Goal: Task Accomplishment & Management: Use online tool/utility

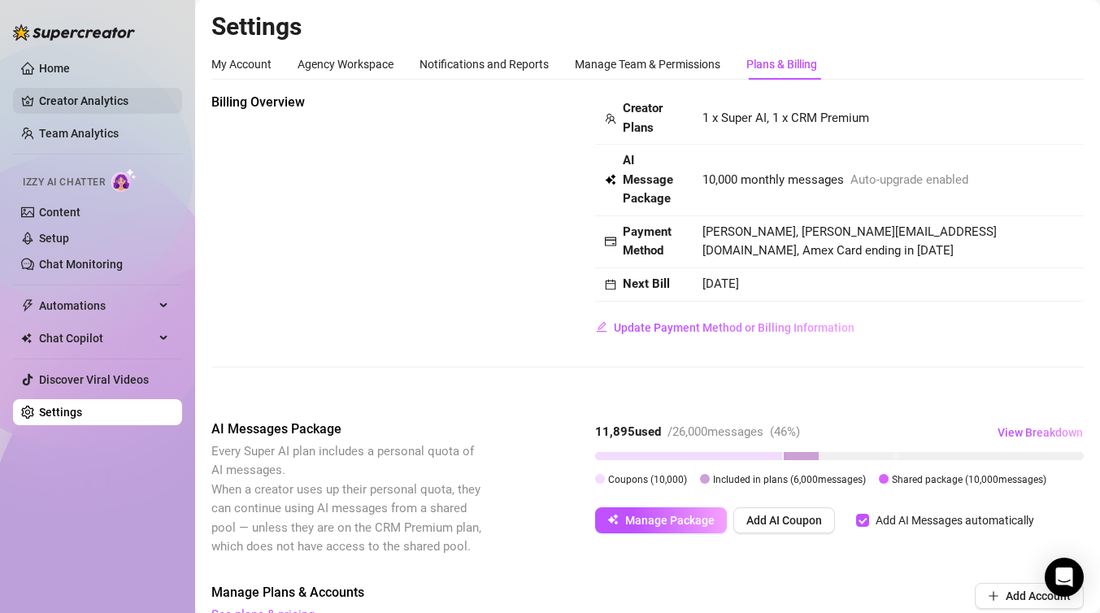
click at [109, 113] on link "Creator Analytics" at bounding box center [104, 101] width 130 height 26
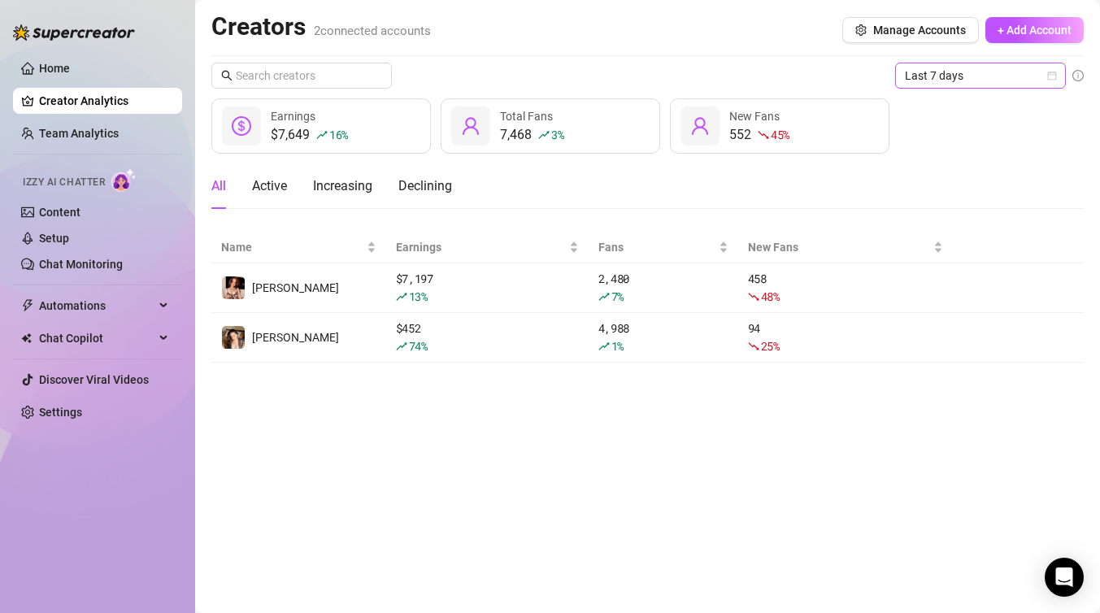
click at [1054, 66] on span "Last 7 days" at bounding box center [980, 75] width 151 height 24
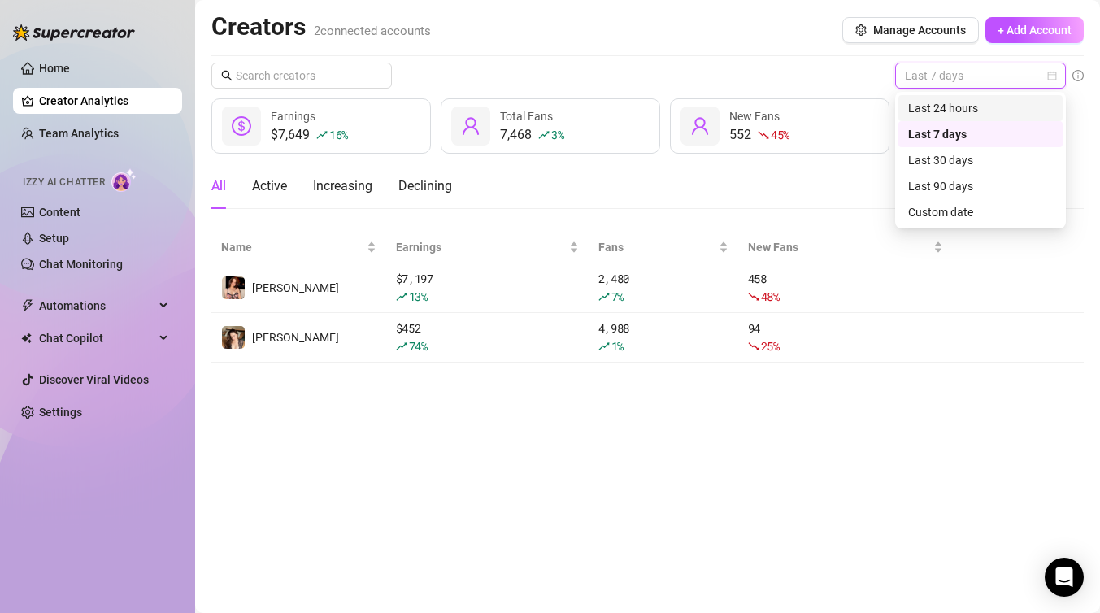
click at [951, 115] on div "Last 24 hours" at bounding box center [980, 108] width 145 height 18
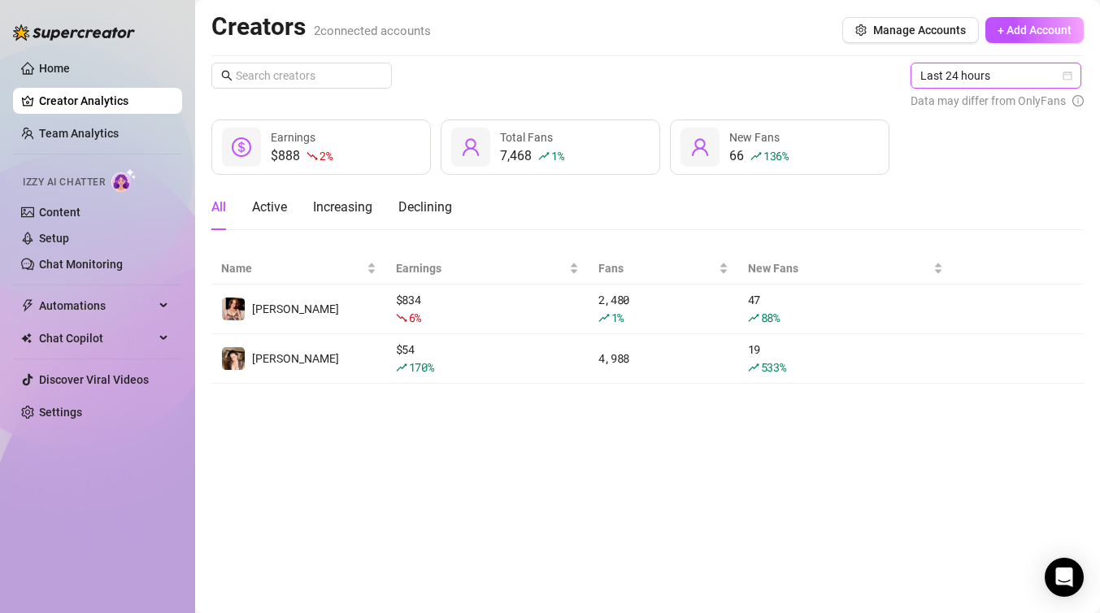
click at [1066, 75] on icon "calendar" at bounding box center [1068, 76] width 10 height 10
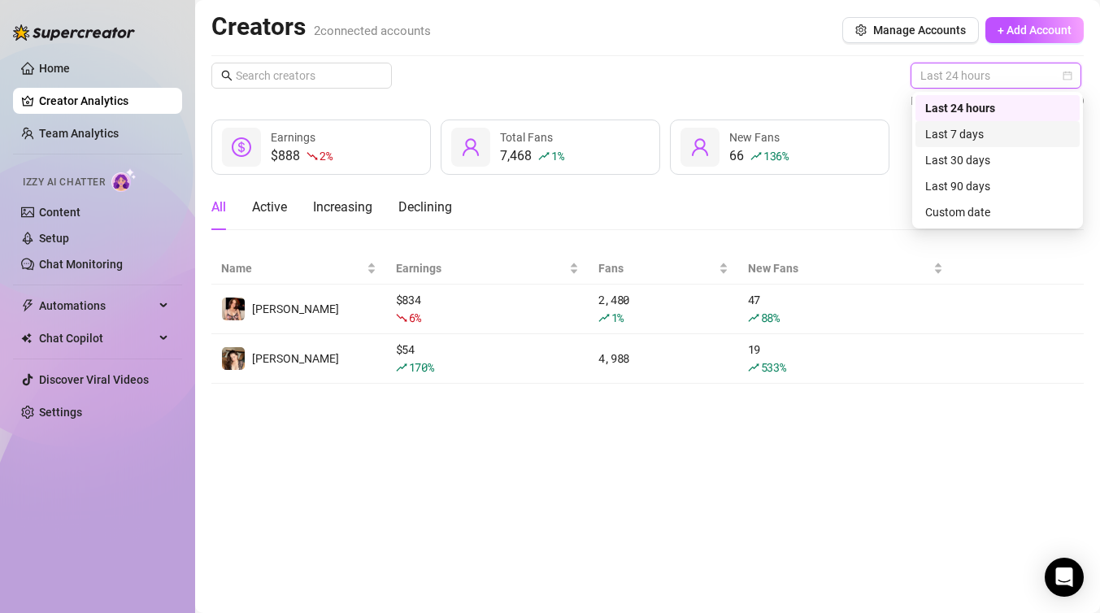
click at [957, 128] on div "Last 7 days" at bounding box center [998, 134] width 145 height 18
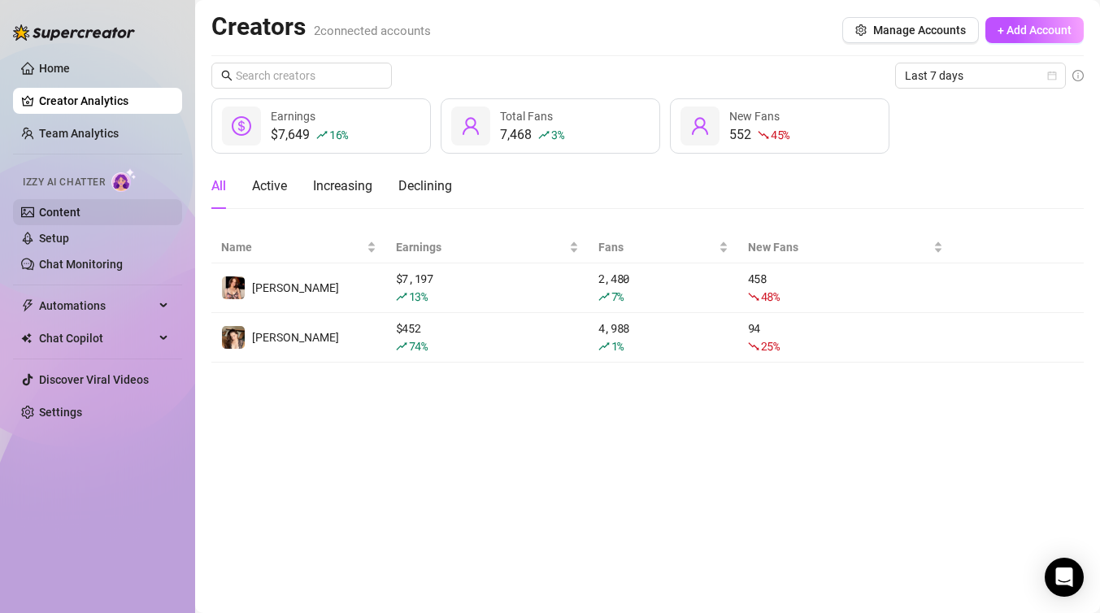
click at [81, 216] on link "Content" at bounding box center [59, 212] width 41 height 13
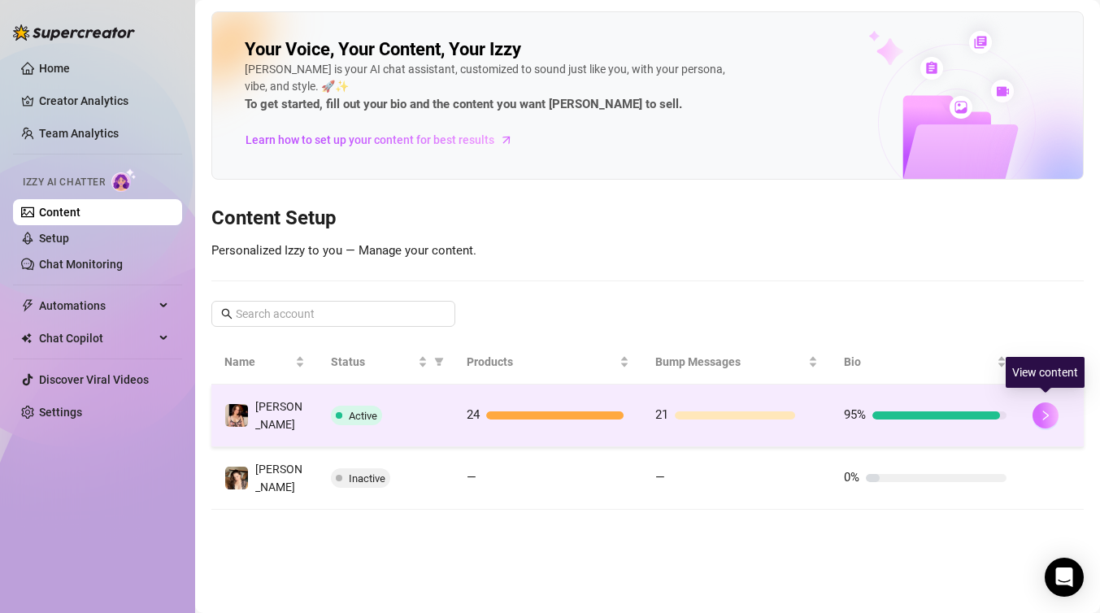
click at [1045, 411] on icon "right" at bounding box center [1045, 415] width 11 height 11
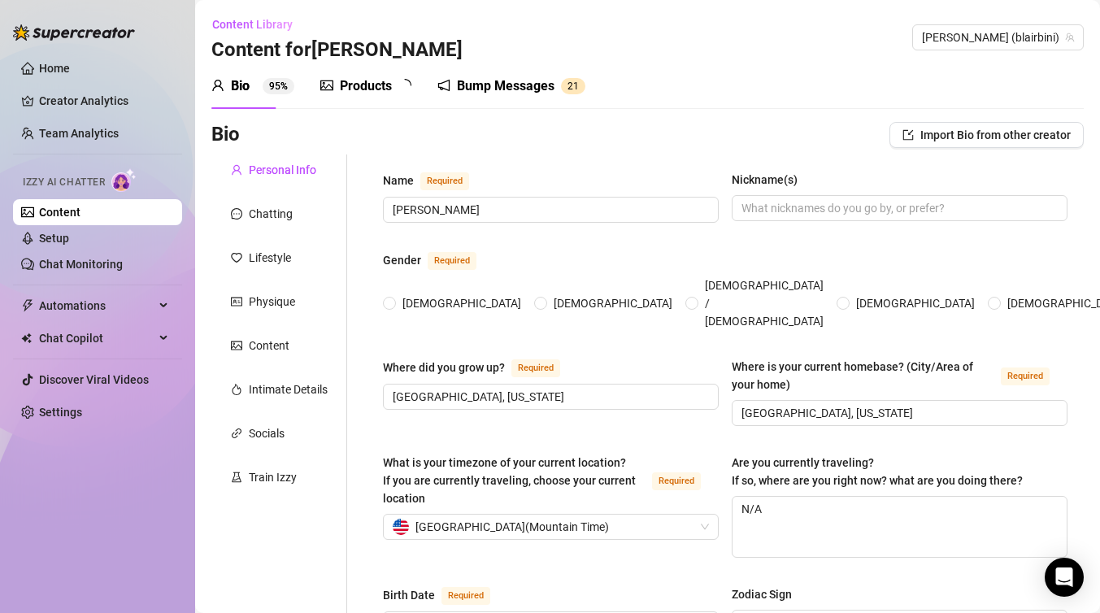
radio input "true"
type input "[DATE]"
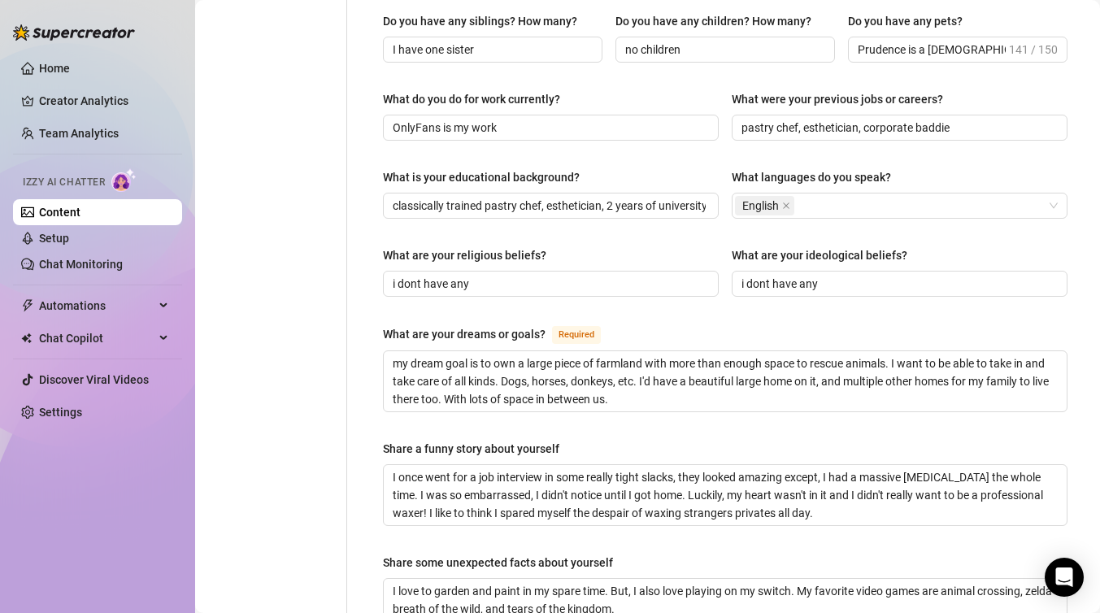
scroll to position [730, 0]
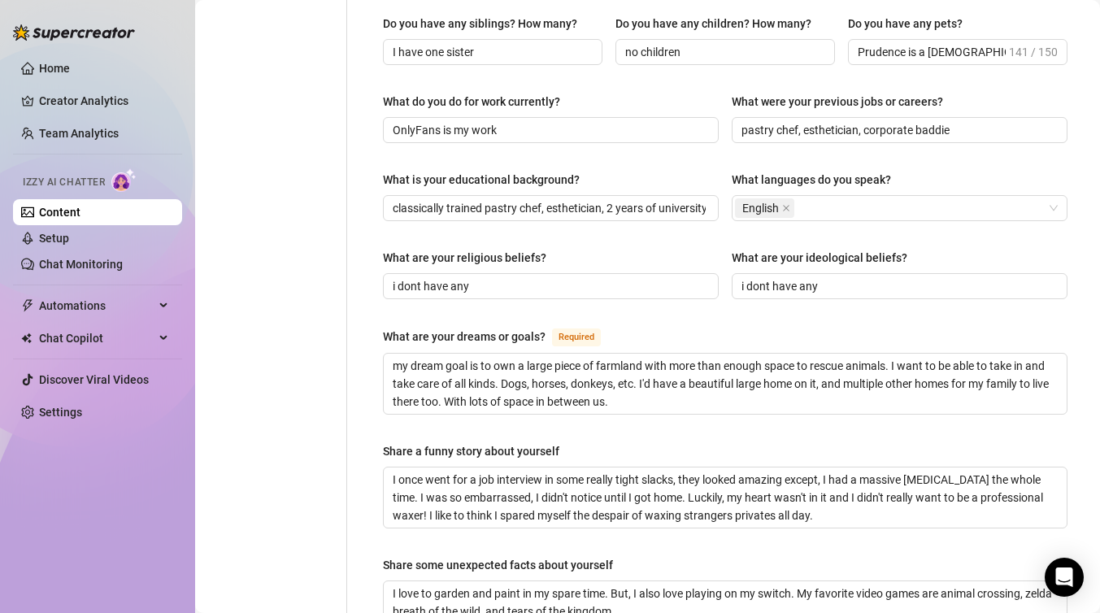
click at [1025, 133] on div "Name Required Blair Nickname(s) Gender Required Female Male Non-Binary / Gender…" at bounding box center [725, 105] width 685 height 1331
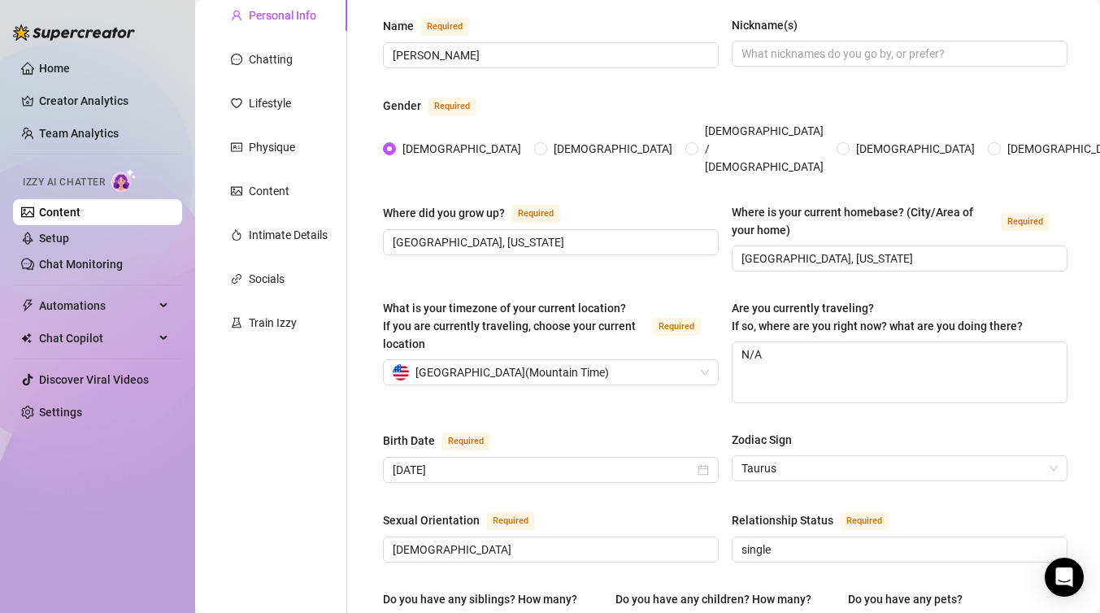
scroll to position [0, 0]
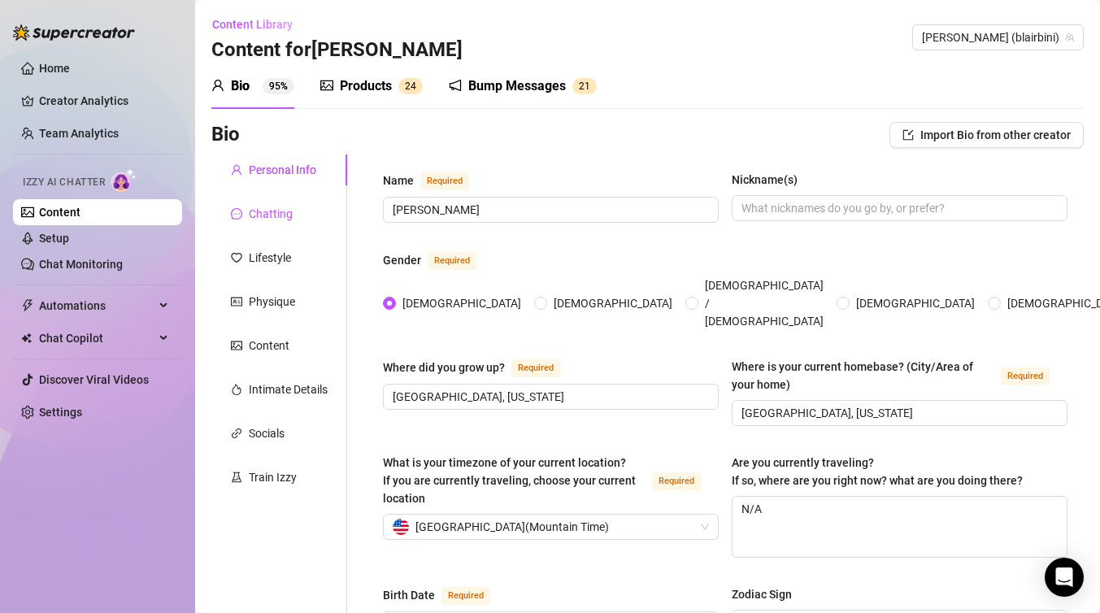
click at [271, 210] on div "Chatting" at bounding box center [271, 214] width 44 height 18
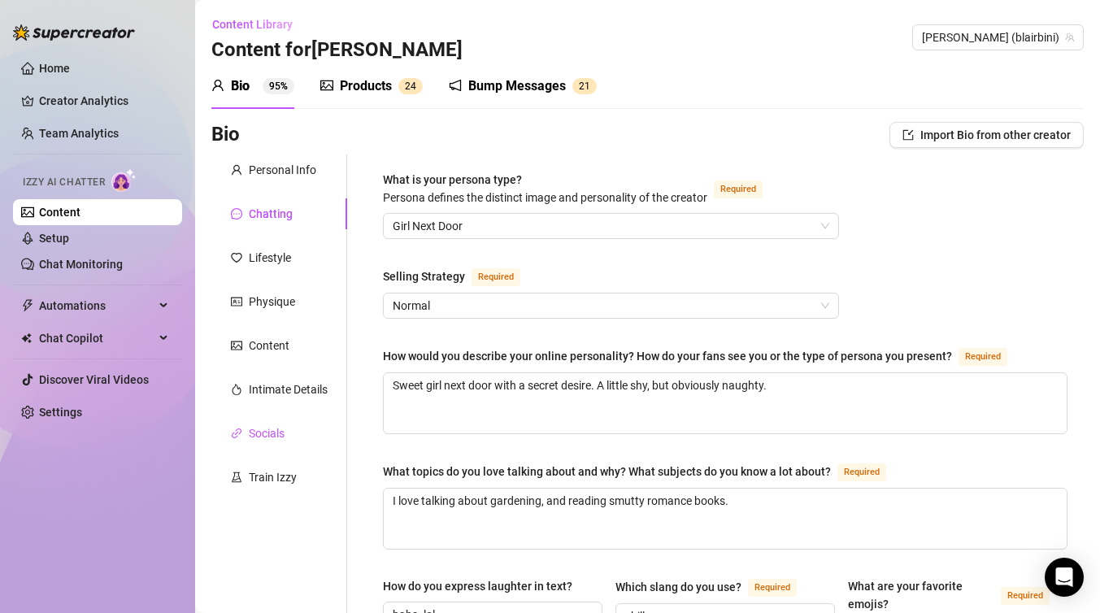
click at [277, 425] on div "Socials" at bounding box center [267, 434] width 36 height 18
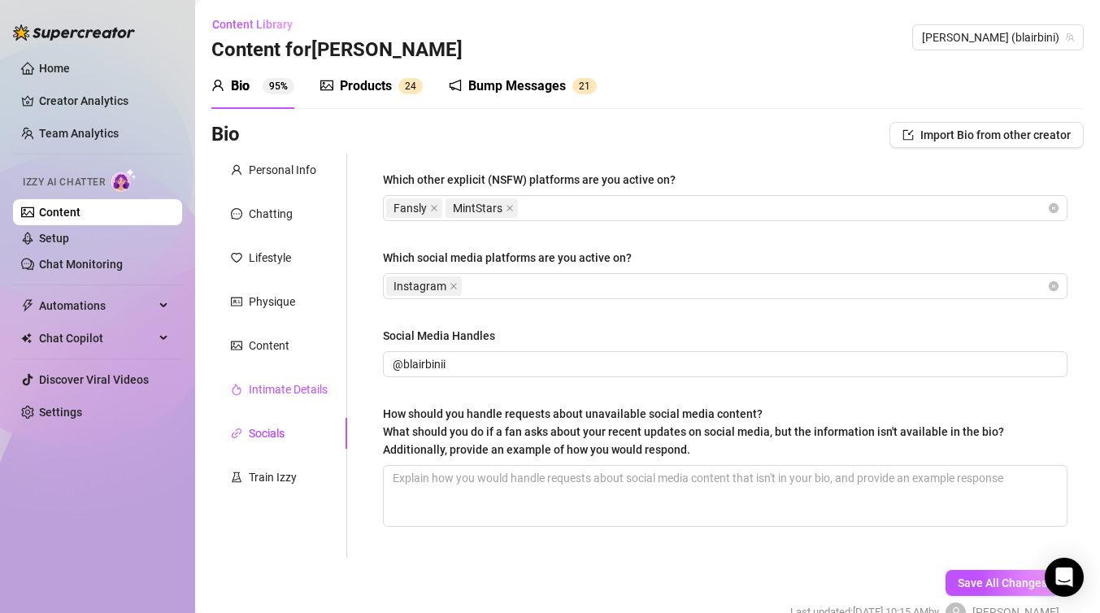
click at [298, 386] on div "Intimate Details" at bounding box center [288, 390] width 79 height 18
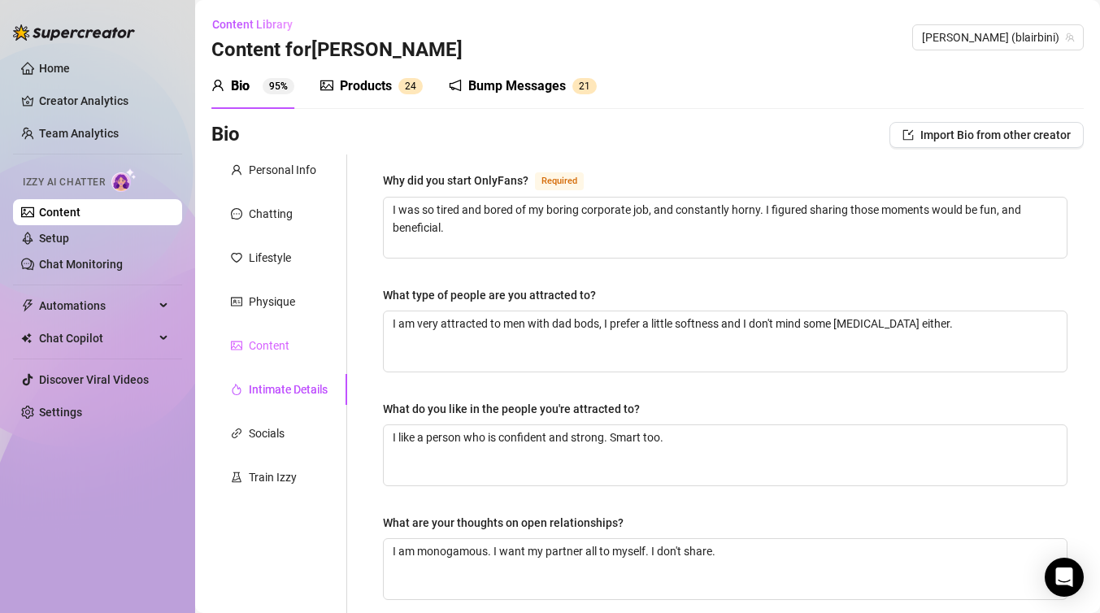
click at [294, 358] on div "Content" at bounding box center [279, 345] width 136 height 31
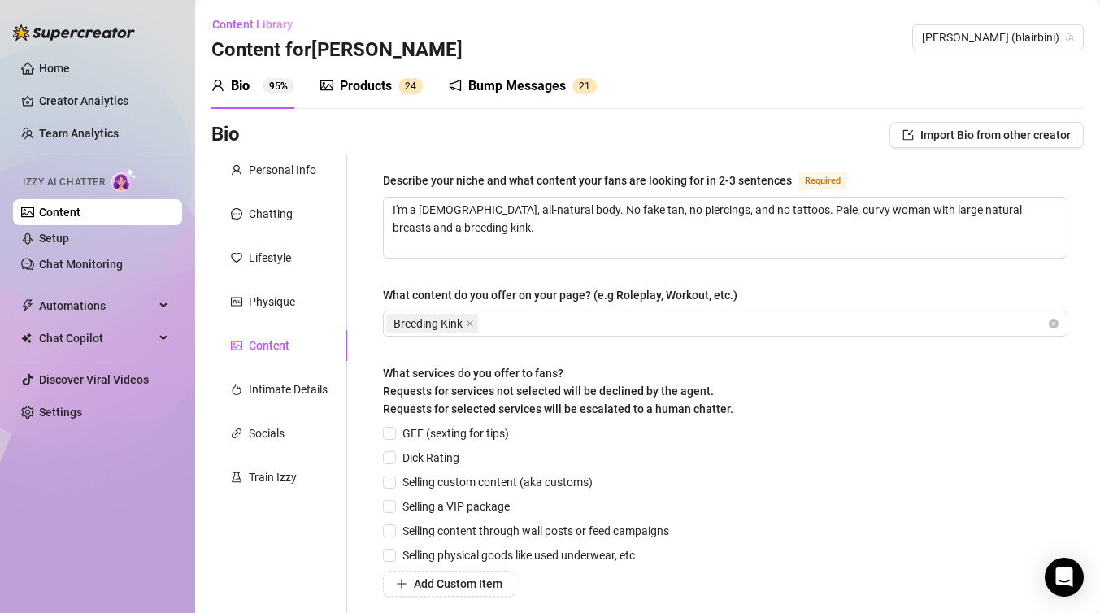
scroll to position [234, 0]
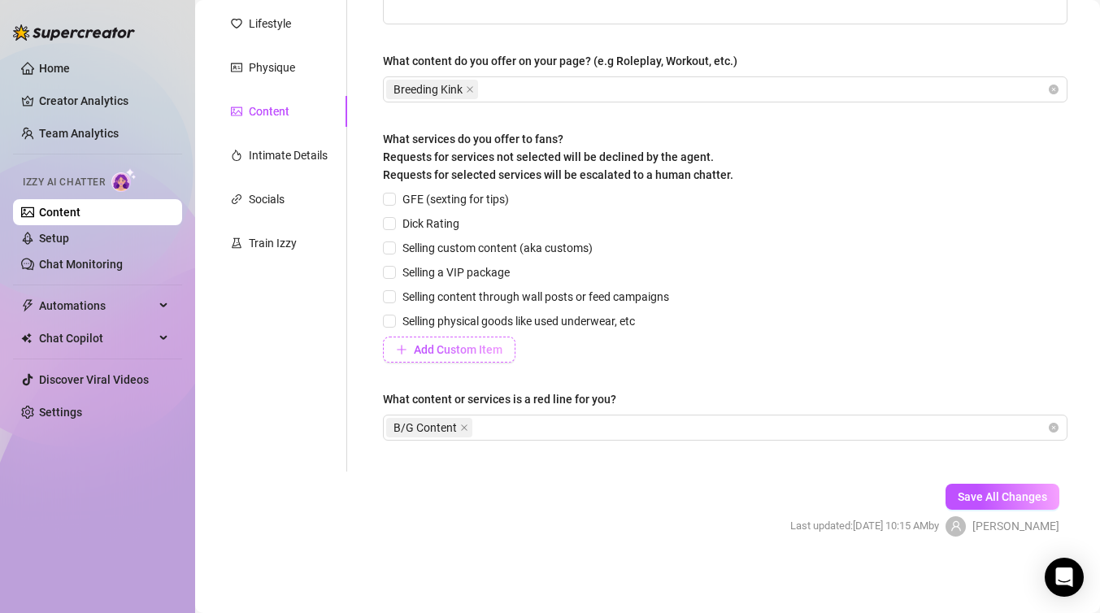
click at [449, 353] on span "Add Custom Item" at bounding box center [458, 349] width 89 height 13
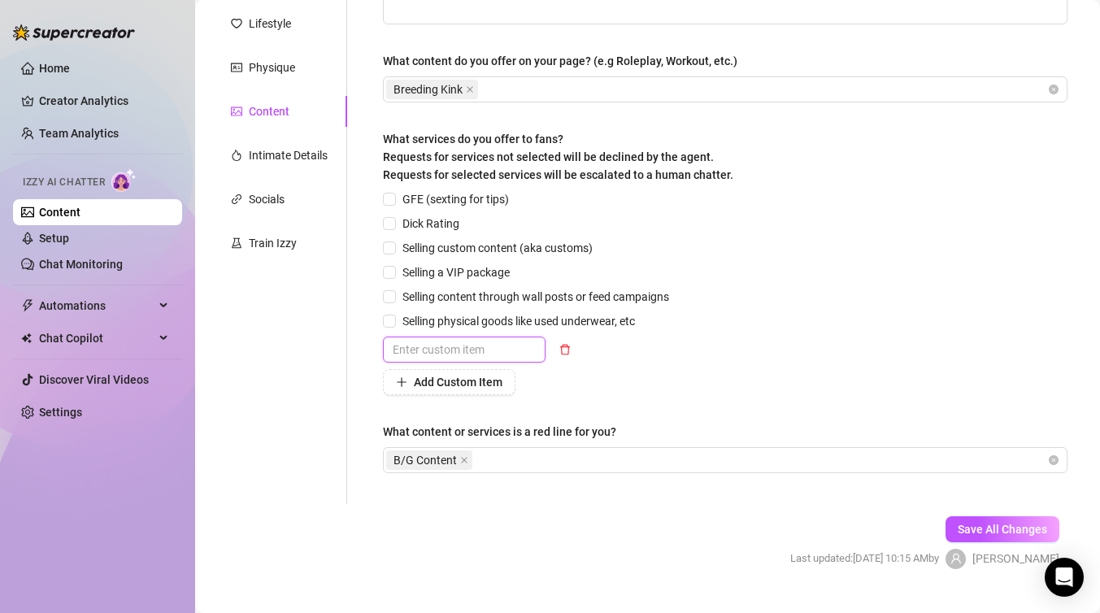
click at [473, 354] on input "text" at bounding box center [464, 350] width 163 height 26
type input "Feet Custom"
click at [621, 364] on div "GFE (sexting for tips) Dick Rating Selling custom content (aka customs) Selling…" at bounding box center [529, 292] width 293 height 205
click at [1004, 532] on span "Save All Changes" at bounding box center [1002, 529] width 89 height 13
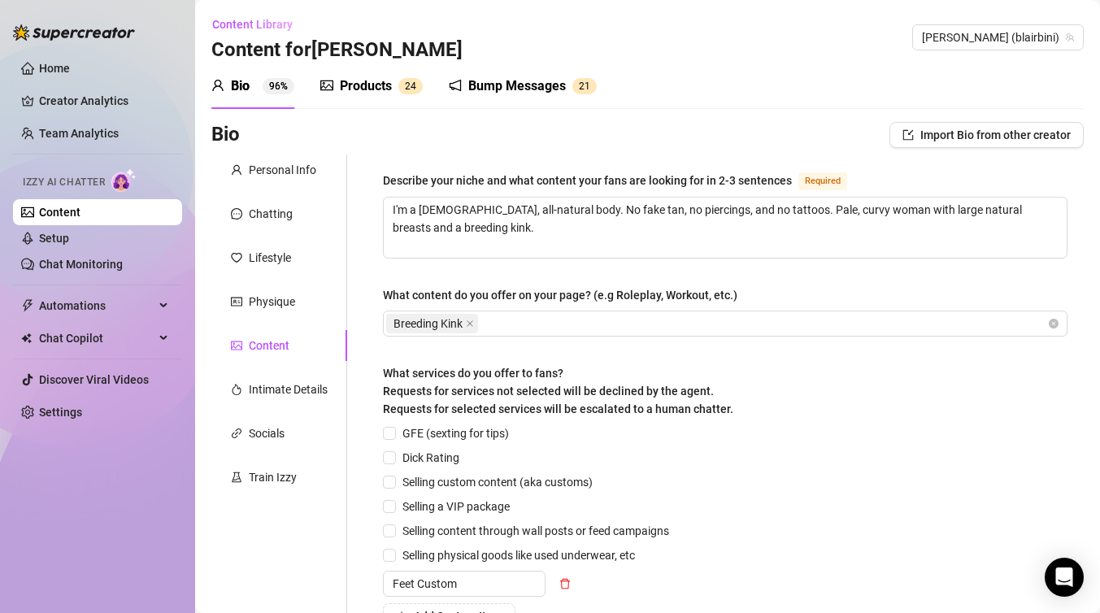
scroll to position [267, 0]
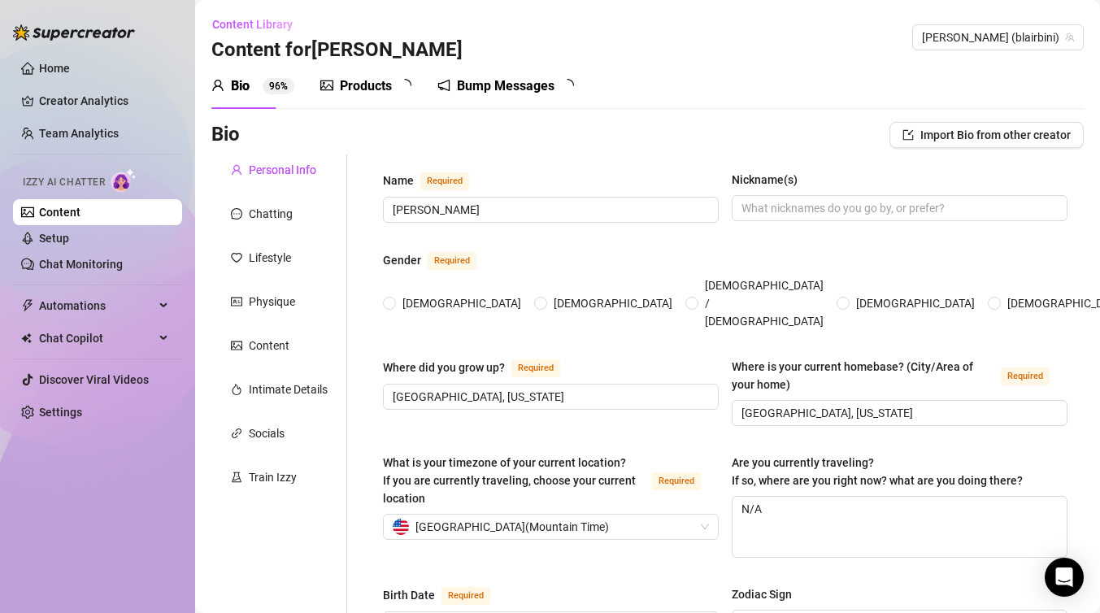
radio input "true"
type input "[DATE]"
click at [277, 428] on div "Socials" at bounding box center [267, 434] width 36 height 18
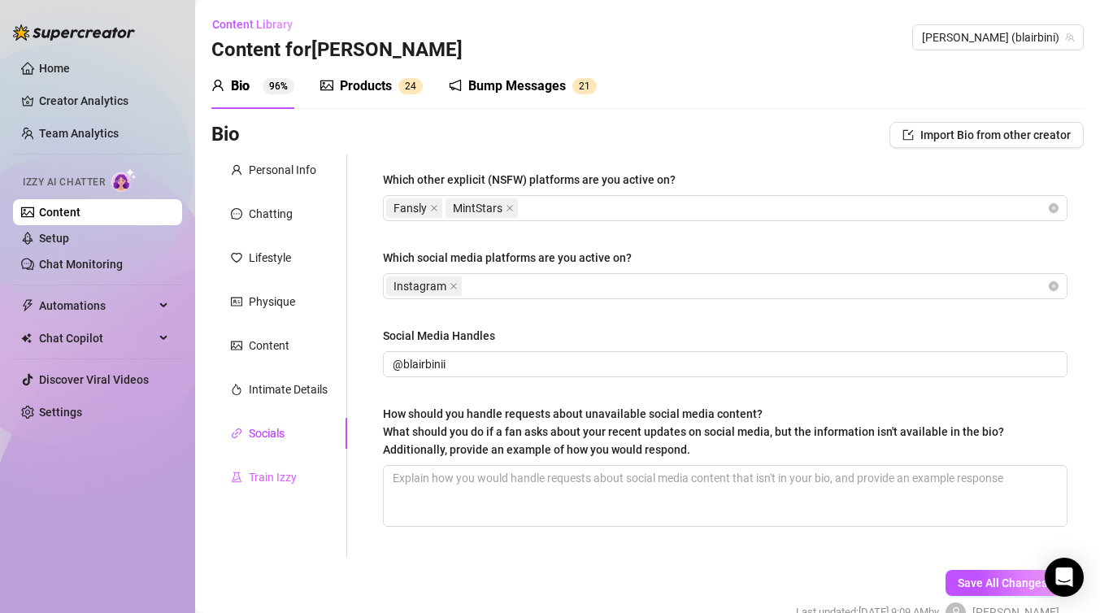
click at [277, 487] on div "Train Izzy" at bounding box center [279, 477] width 136 height 31
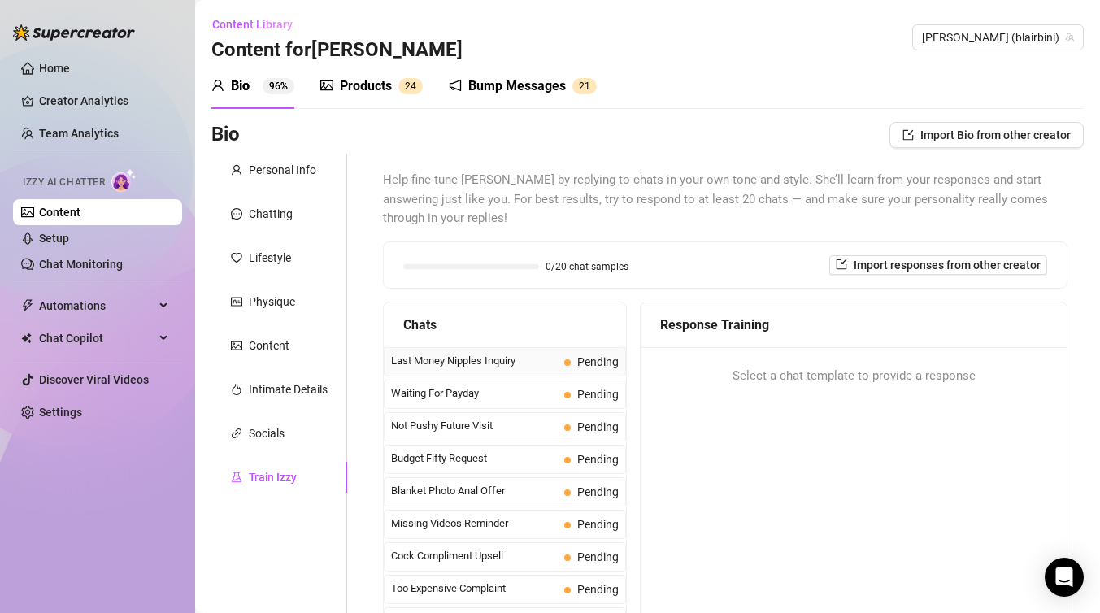
click at [518, 363] on span "Last Money Nipples Inquiry" at bounding box center [474, 361] width 167 height 16
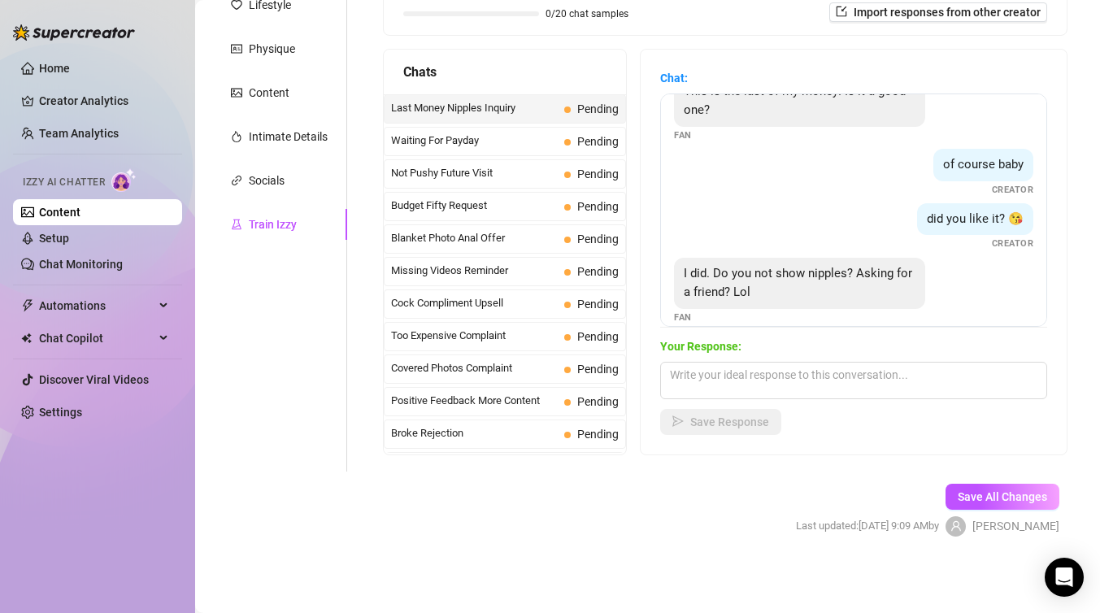
scroll to position [50, 0]
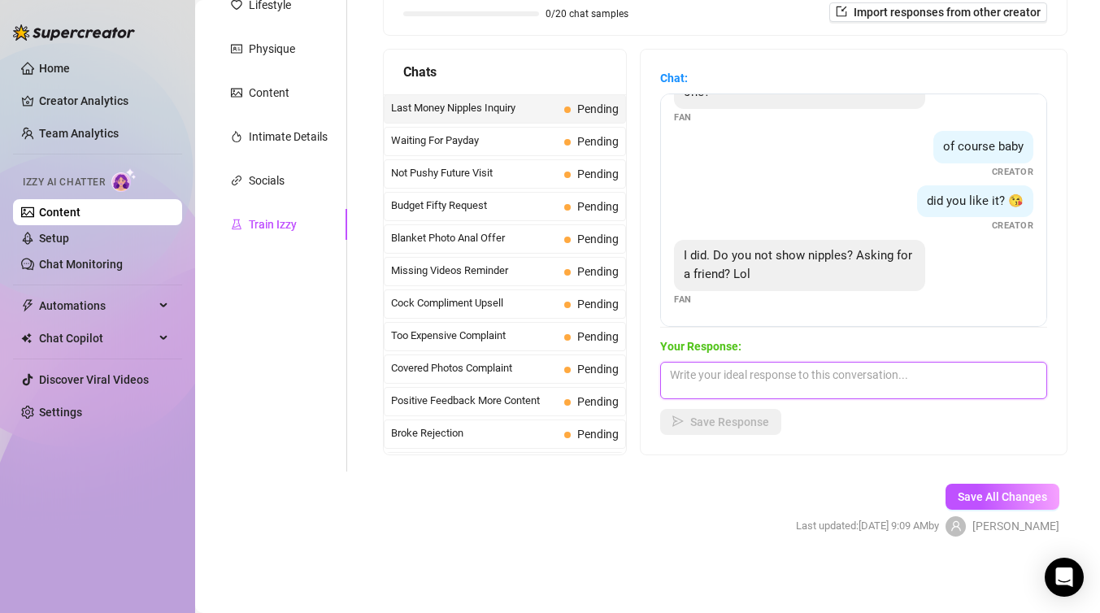
click at [759, 384] on textarea at bounding box center [853, 380] width 387 height 37
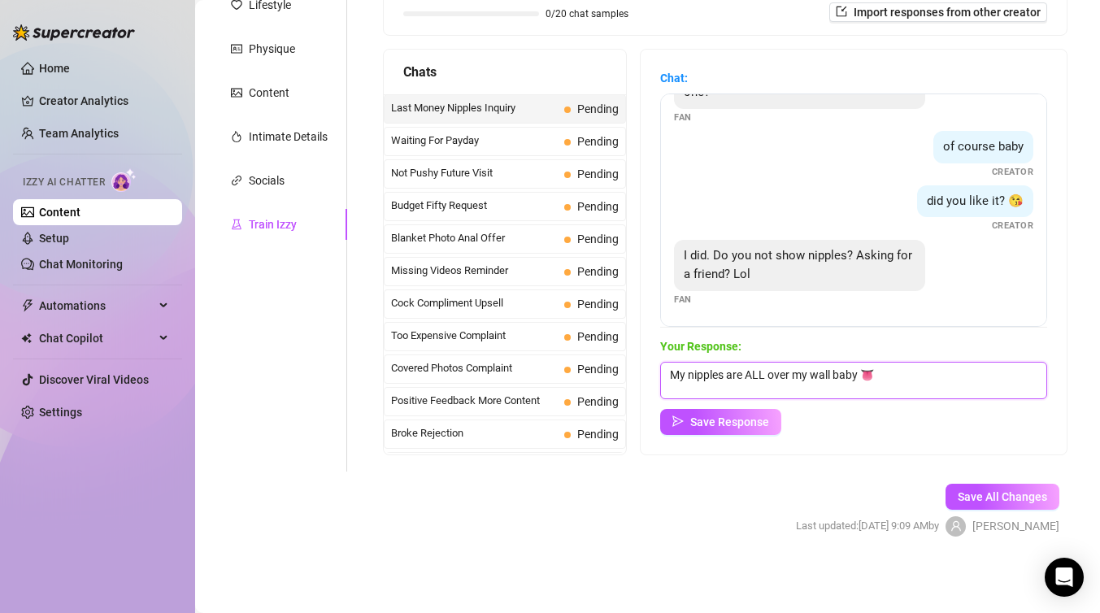
click at [683, 377] on textarea "My nipples are ALL over my wall baby 👅" at bounding box center [853, 380] width 387 height 37
type textarea "my nipples are ALL over my wall baby 👅"
click at [716, 425] on span "Save Response" at bounding box center [729, 422] width 79 height 13
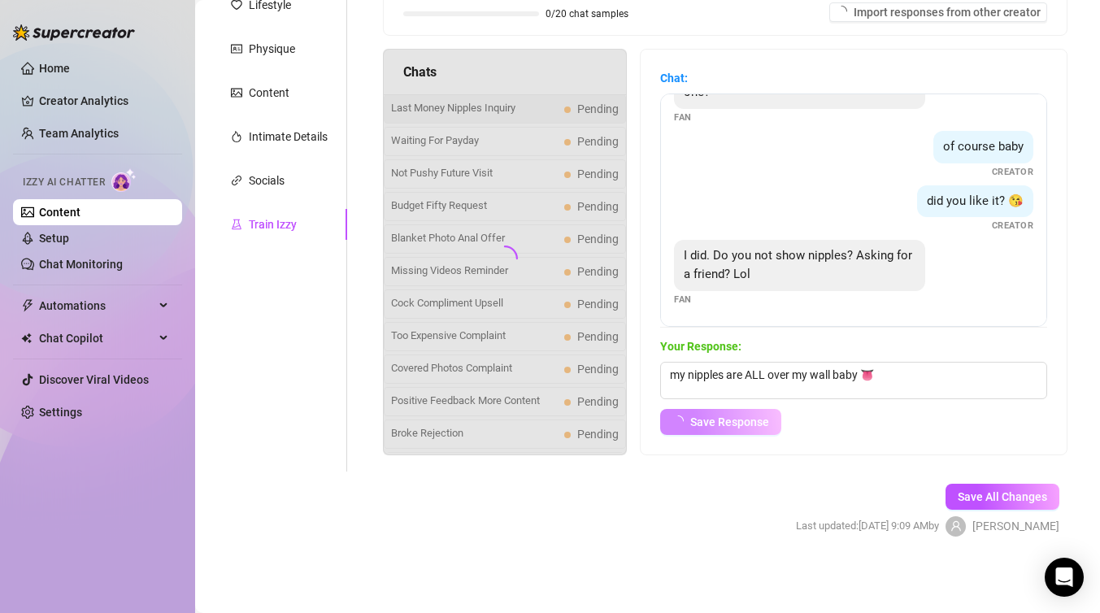
scroll to position [30, 0]
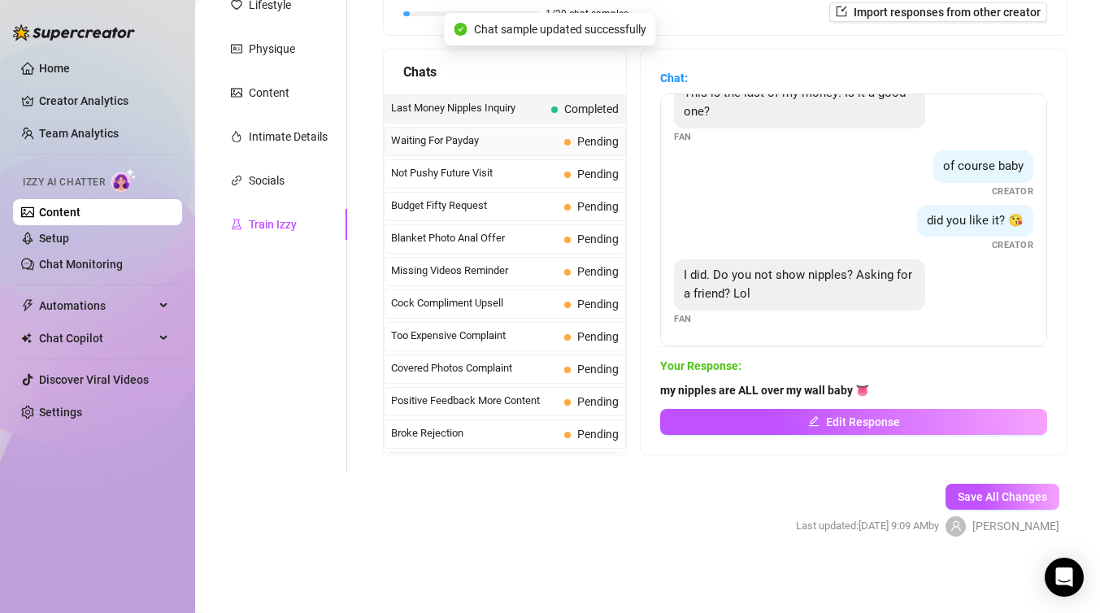
click at [511, 143] on span "Waiting For Payday" at bounding box center [474, 141] width 167 height 16
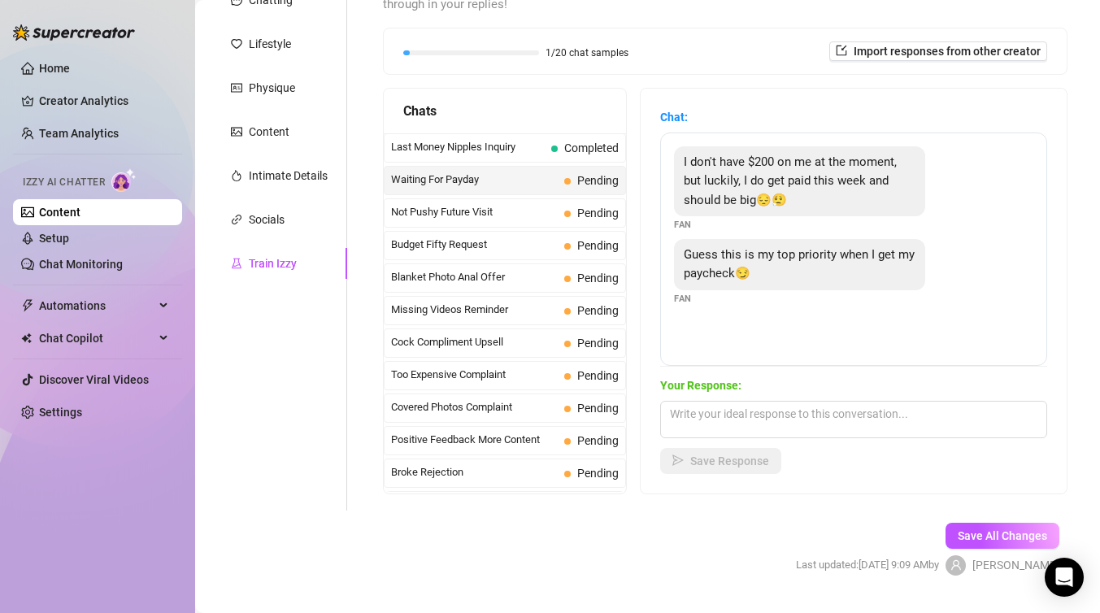
scroll to position [253, 0]
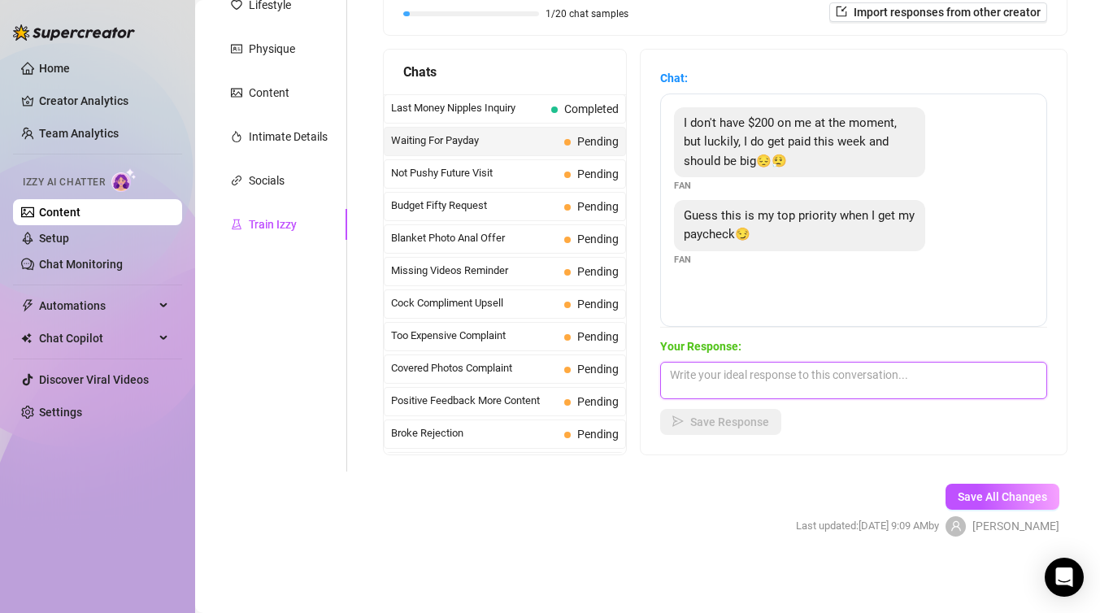
click at [847, 386] on textarea at bounding box center [853, 380] width 387 height 37
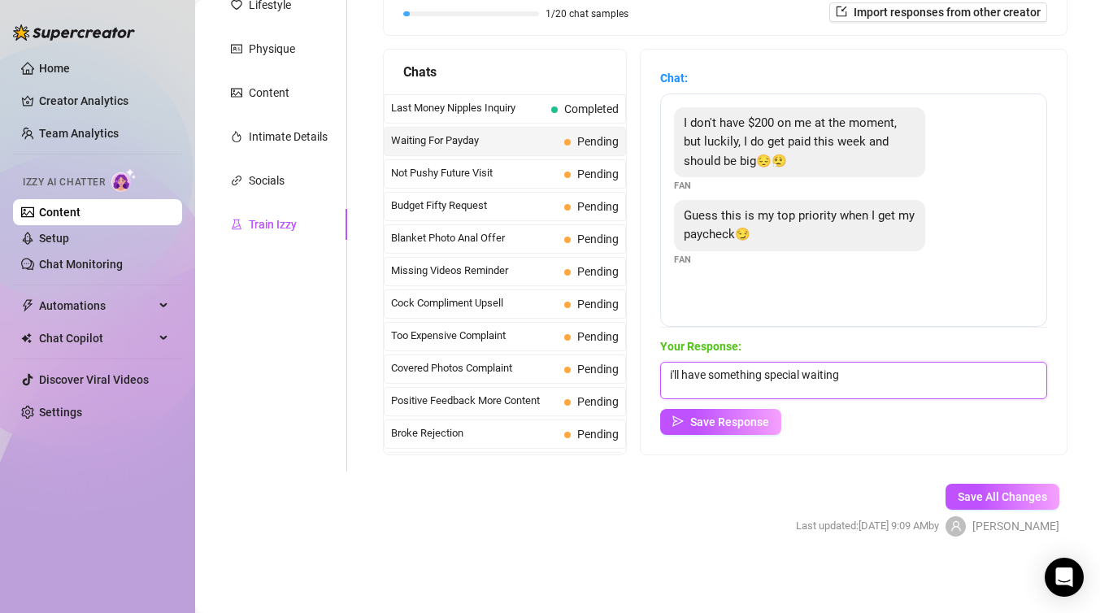
drag, startPoint x: 854, startPoint y: 377, endPoint x: 685, endPoint y: 379, distance: 169.2
click at [685, 379] on textarea "i'll have something special waiting" at bounding box center [853, 380] width 387 height 37
click at [857, 375] on textarea "i'll pick out something special for you 😉" at bounding box center [853, 380] width 387 height 37
type textarea "i'll pick out something special for you when you comeback 😉"
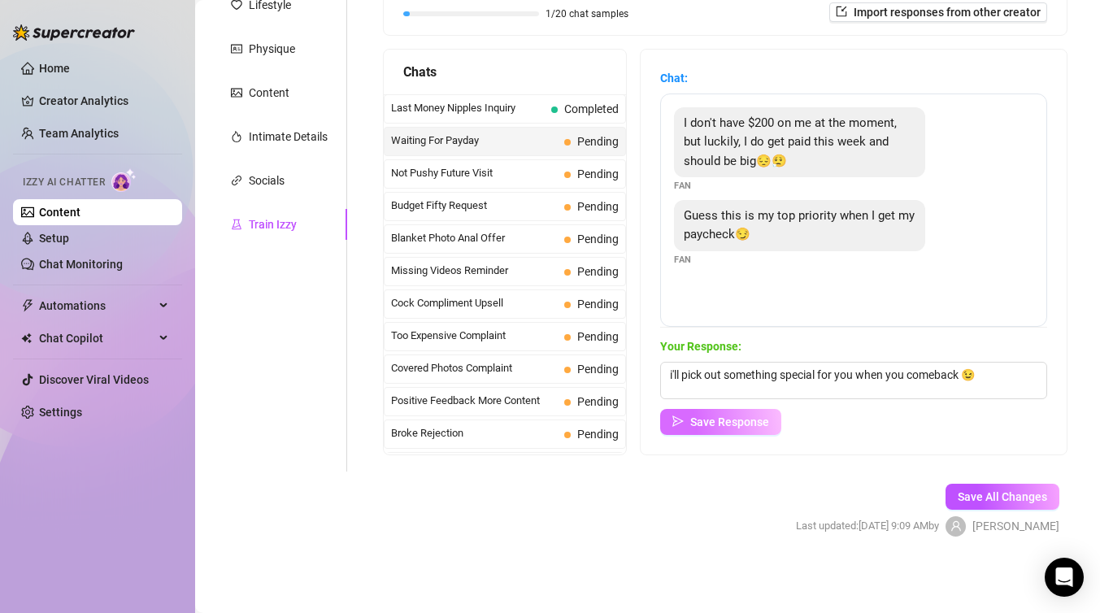
click at [718, 423] on span "Save Response" at bounding box center [729, 422] width 79 height 13
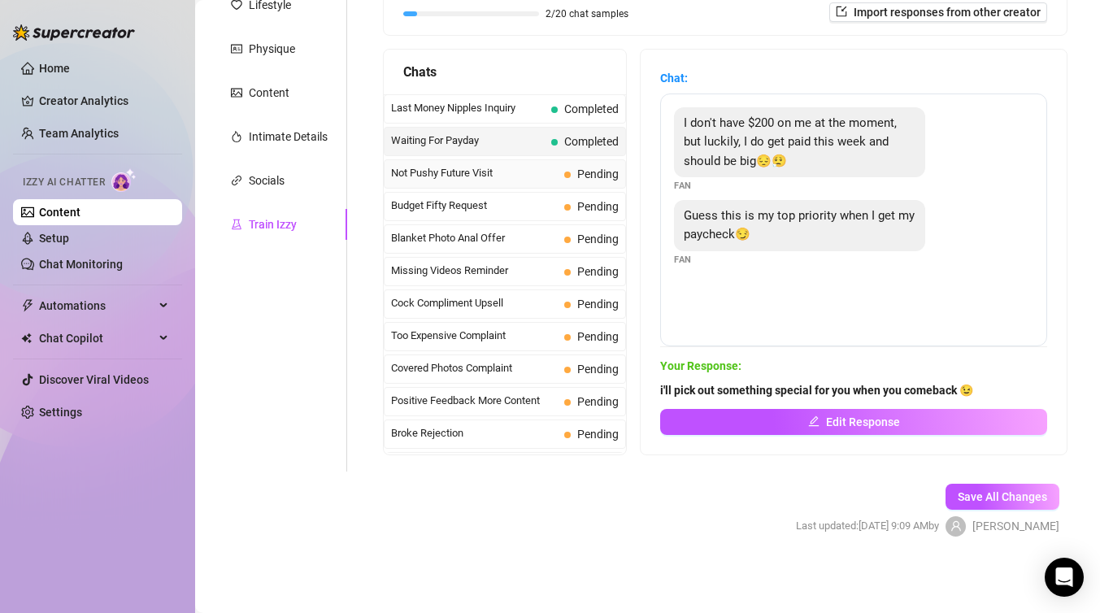
click at [457, 172] on span "Not Pushy Future Visit" at bounding box center [474, 173] width 167 height 16
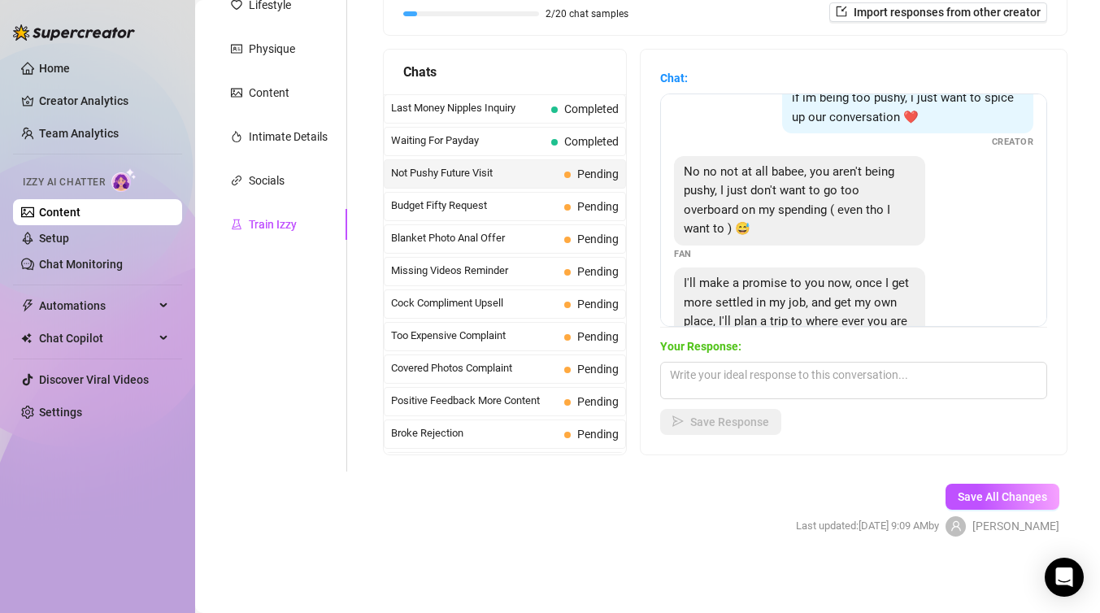
scroll to position [91, 0]
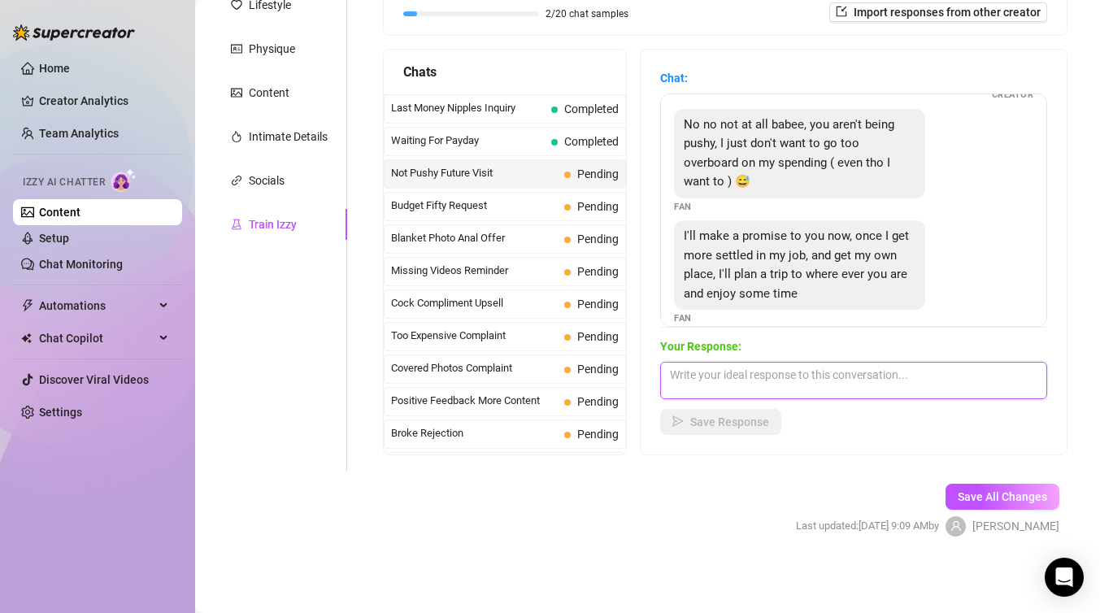
click at [865, 384] on textarea at bounding box center [853, 380] width 387 height 37
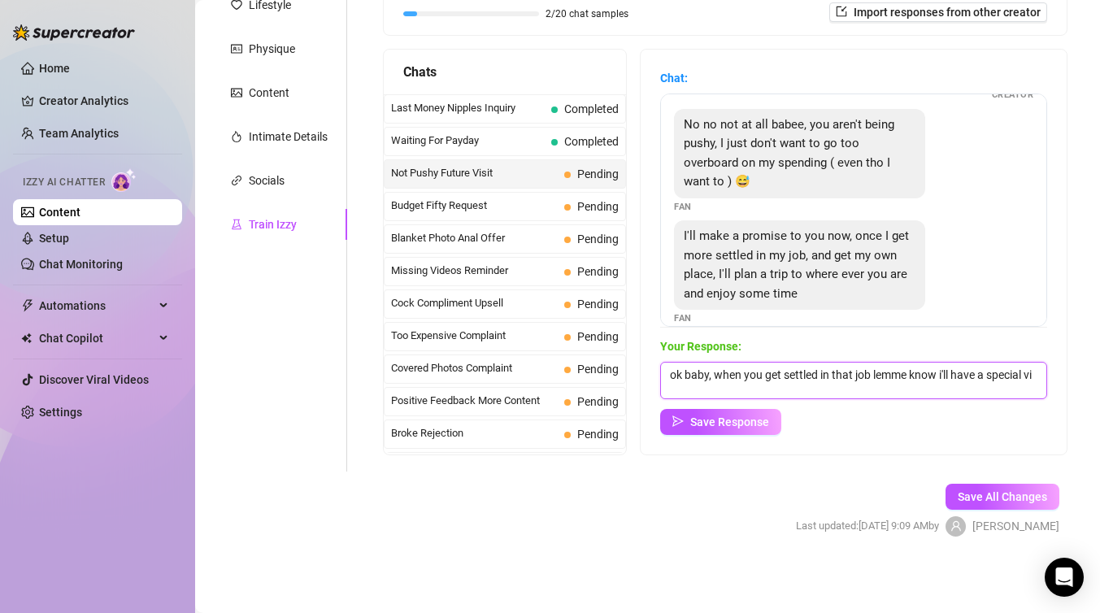
scroll to position [1, 0]
type textarea "ok baby, when you get settled in that job lemme know i'll have a special vid wa…"
click at [743, 422] on span "Save Response" at bounding box center [729, 422] width 79 height 13
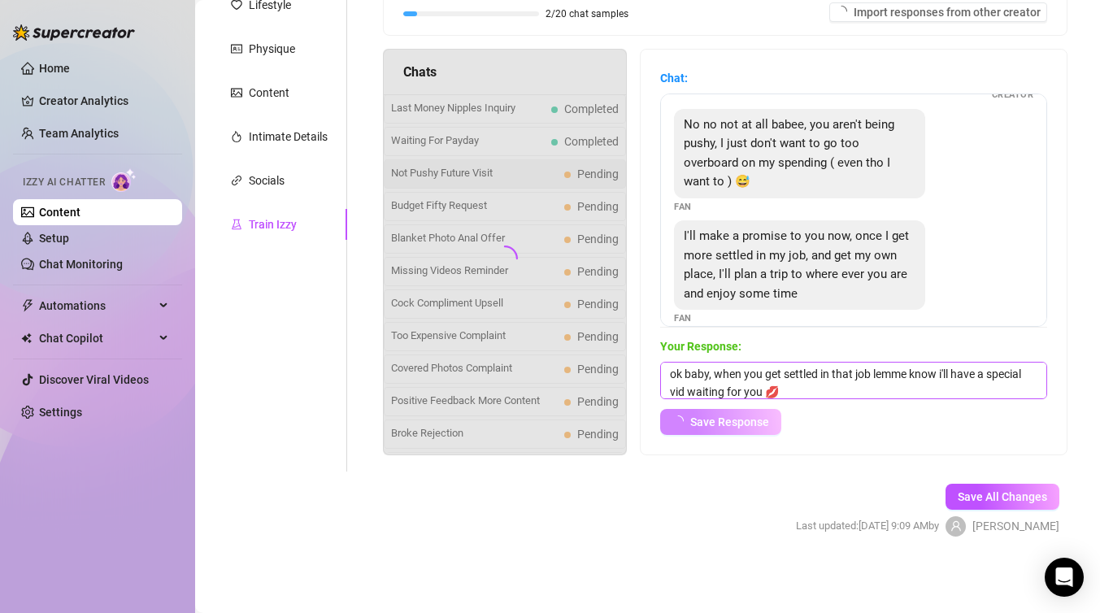
scroll to position [89, 0]
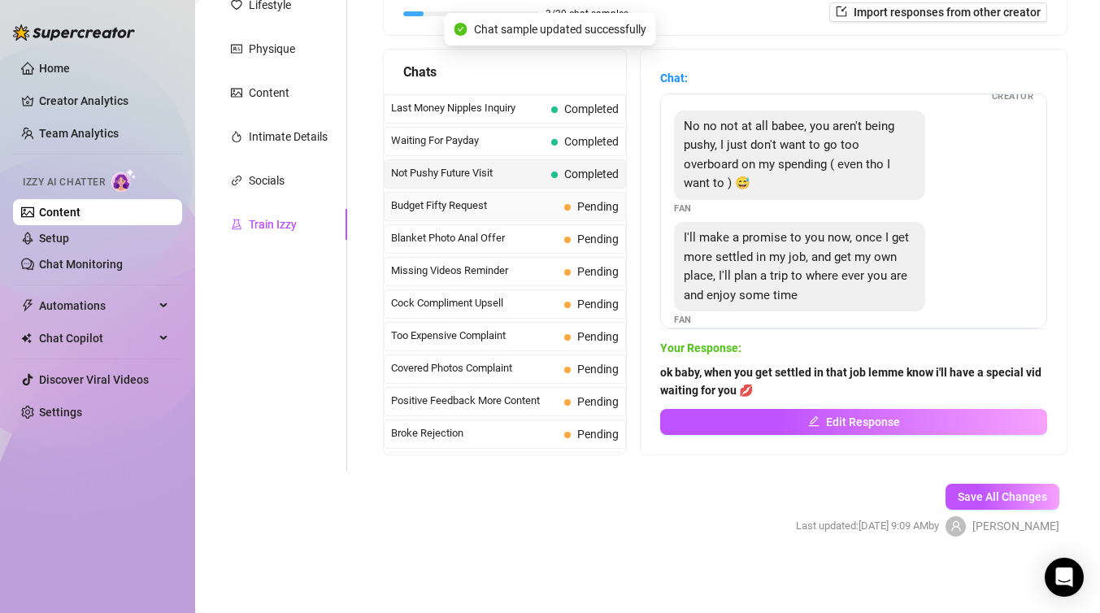
click at [588, 207] on span "Pending" at bounding box center [597, 206] width 41 height 13
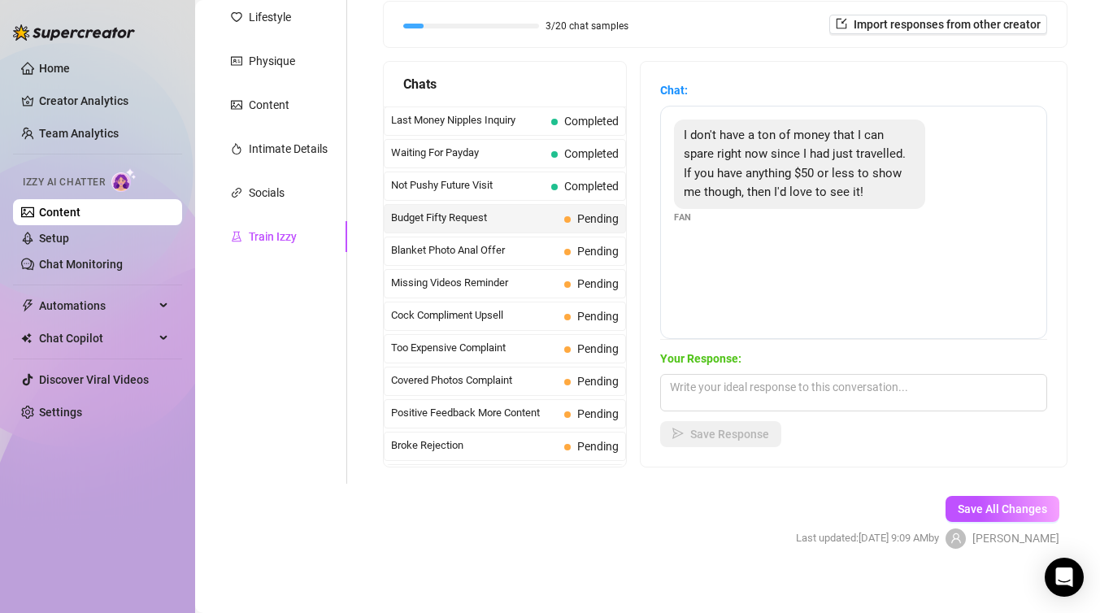
scroll to position [253, 0]
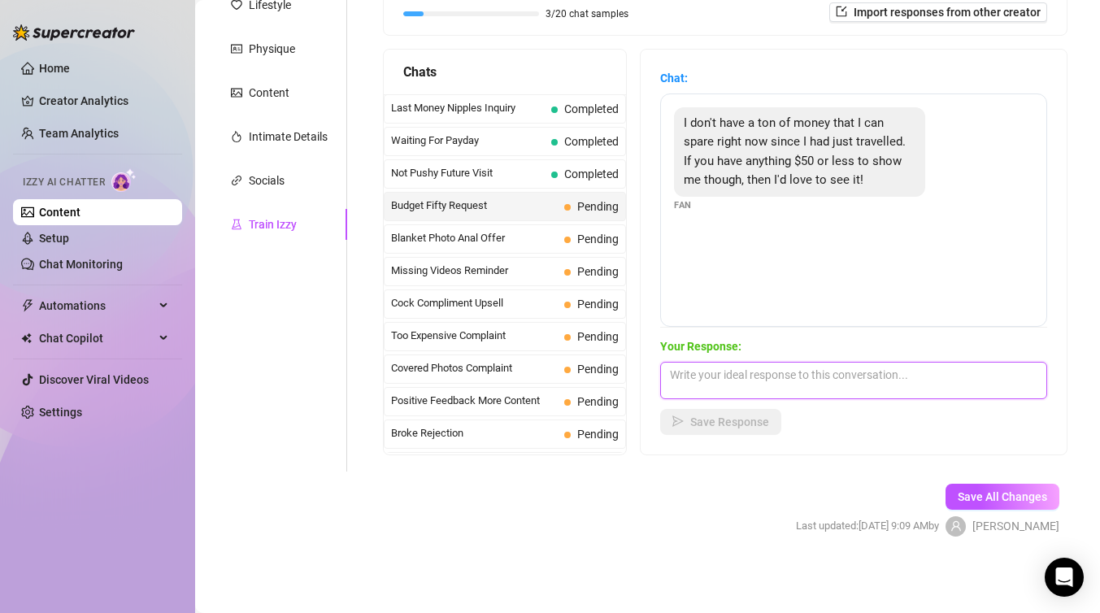
click at [782, 383] on textarea at bounding box center [853, 380] width 387 height 37
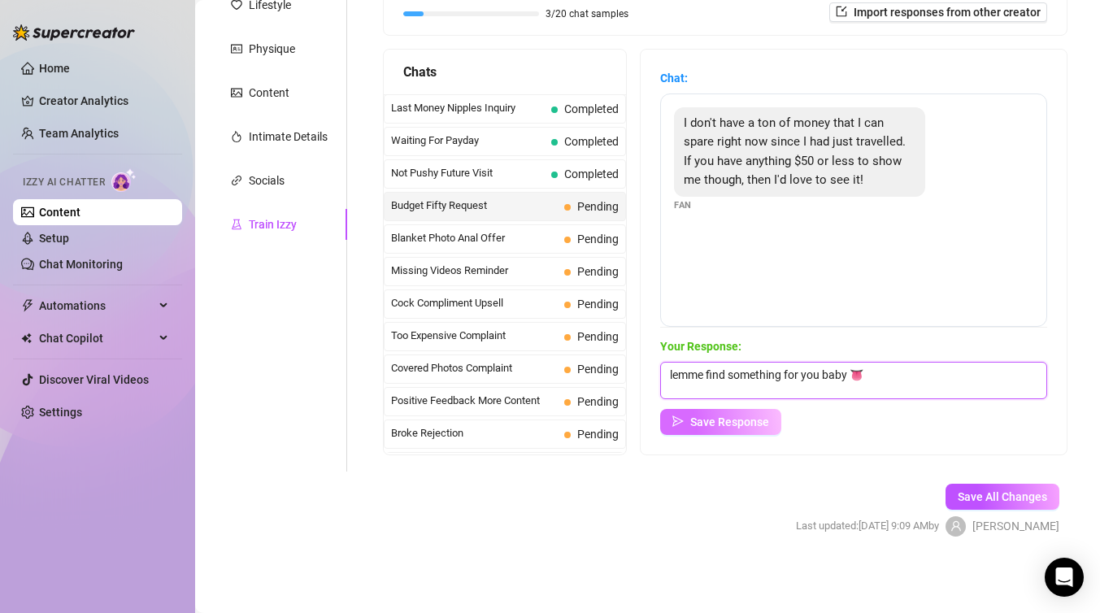
type textarea "lemme find something for you baby 👅"
click at [740, 424] on span "Save Response" at bounding box center [729, 422] width 79 height 13
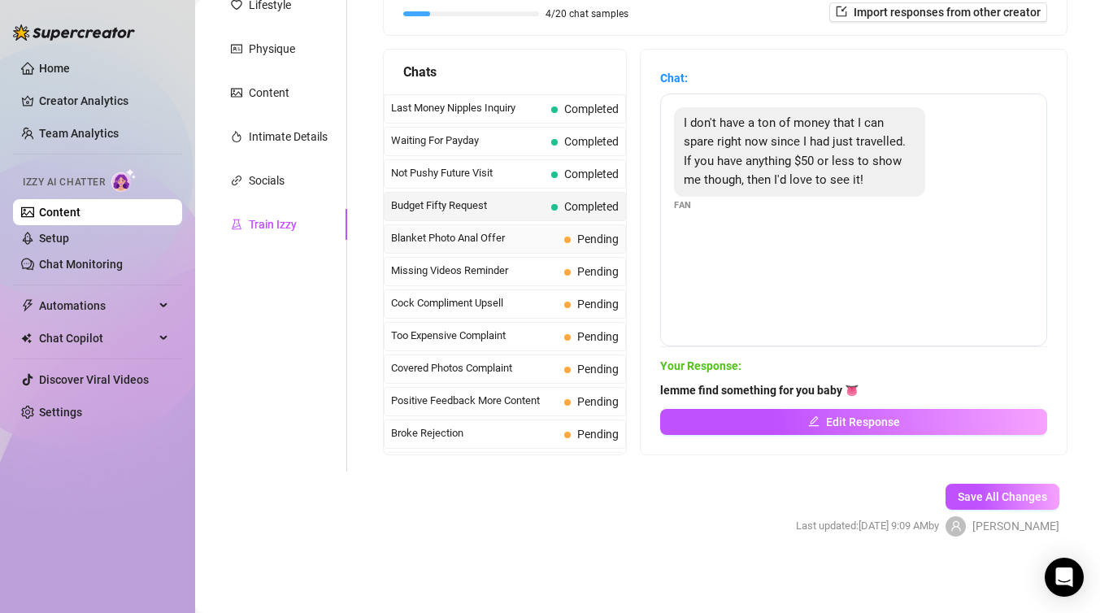
click at [507, 240] on span "Blanket Photo Anal Offer" at bounding box center [474, 238] width 167 height 16
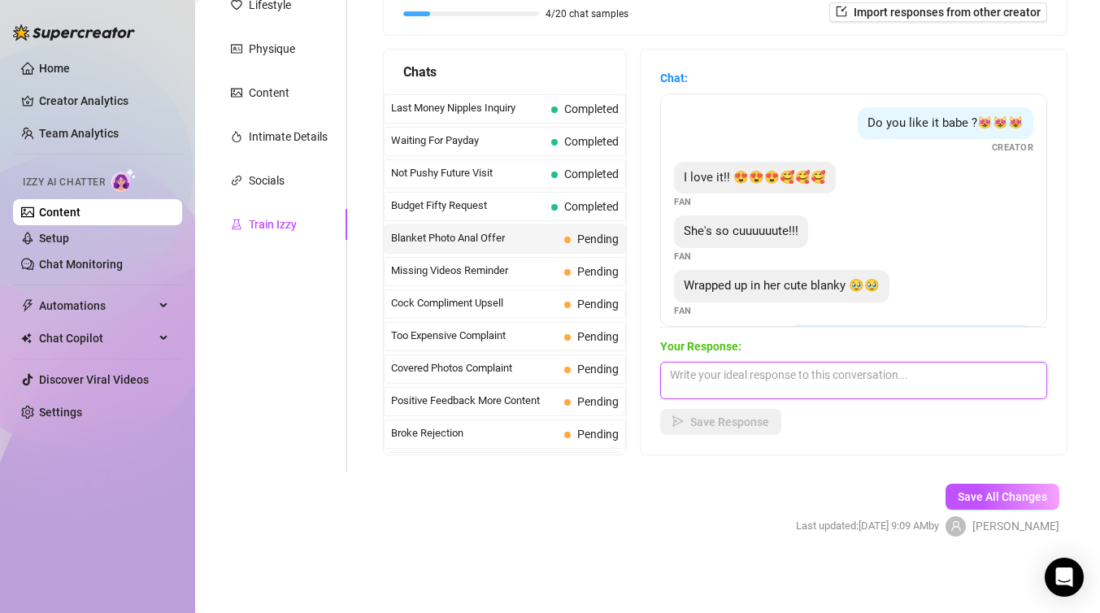
click at [827, 366] on textarea at bounding box center [853, 380] width 387 height 37
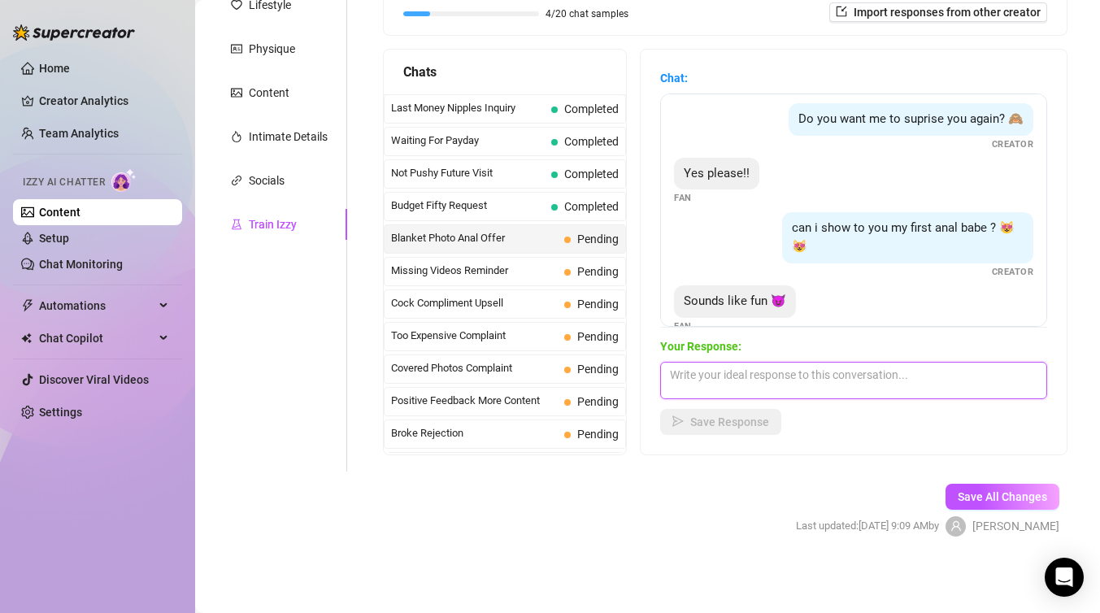
scroll to position [229, 0]
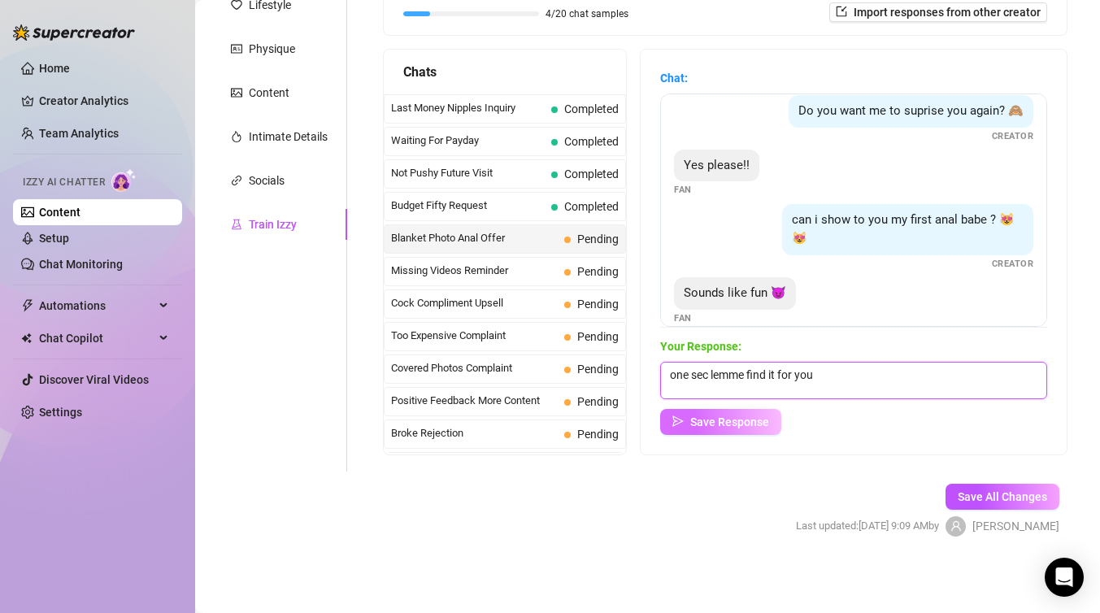
type textarea "one sec lemme find it for you"
click at [736, 421] on span "Save Response" at bounding box center [729, 422] width 79 height 13
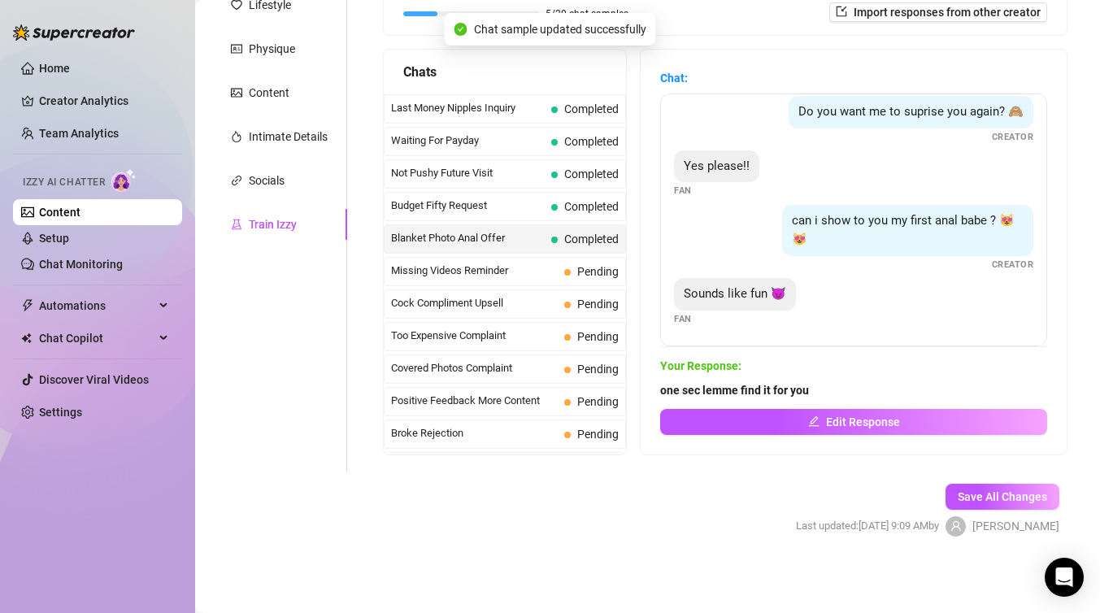
scroll to position [210, 0]
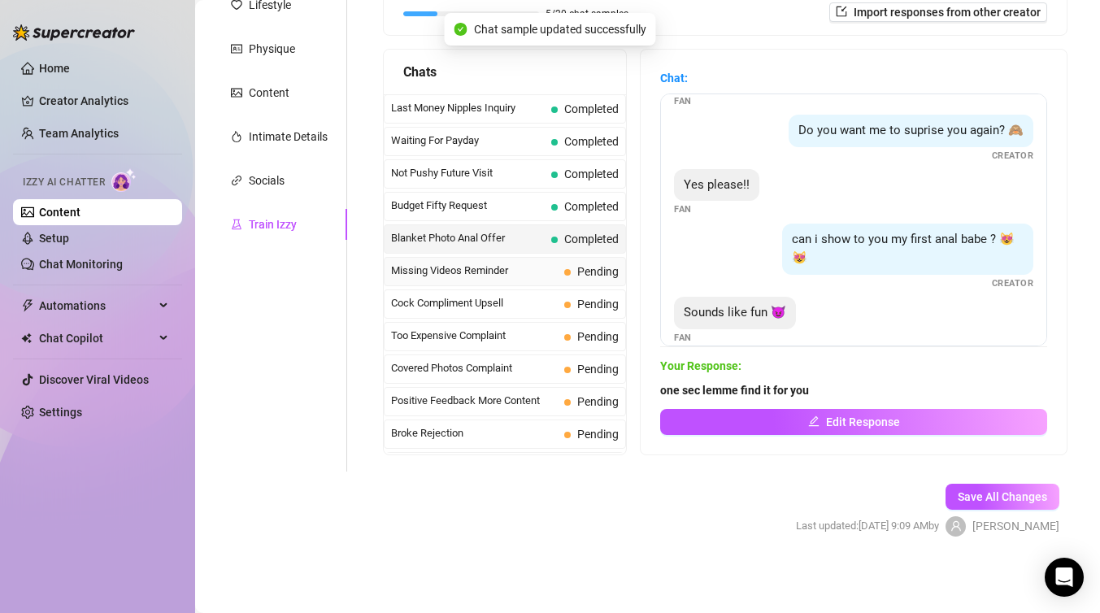
click at [451, 279] on span "Missing Videos Reminder" at bounding box center [474, 271] width 167 height 16
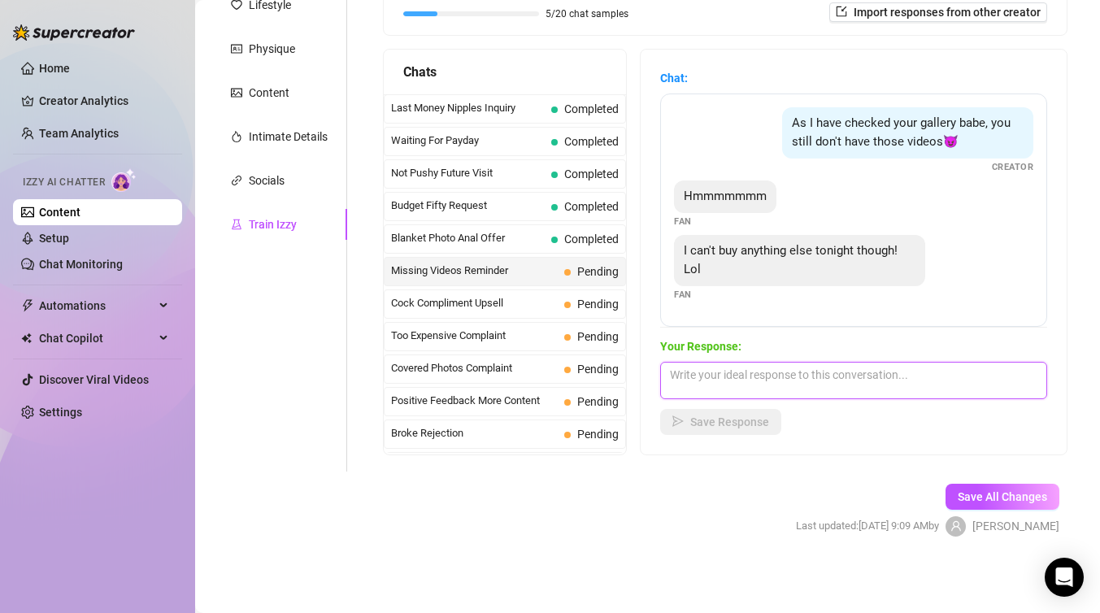
click at [798, 394] on textarea at bounding box center [853, 380] width 387 height 37
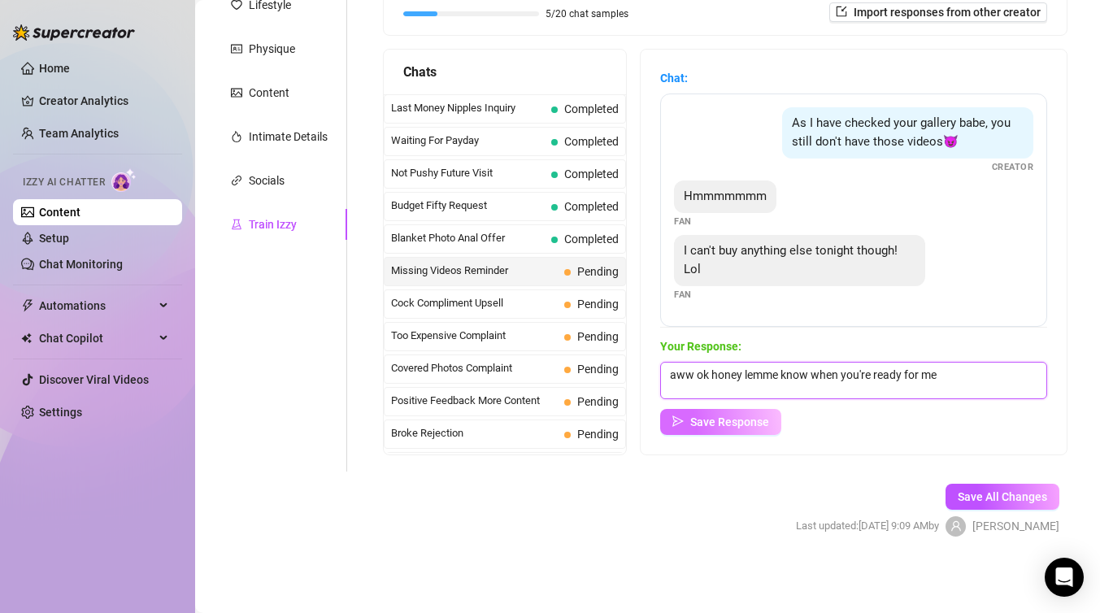
type textarea "aww ok honey lemme know when you're ready for me"
click at [716, 425] on span "Save Response" at bounding box center [729, 422] width 79 height 13
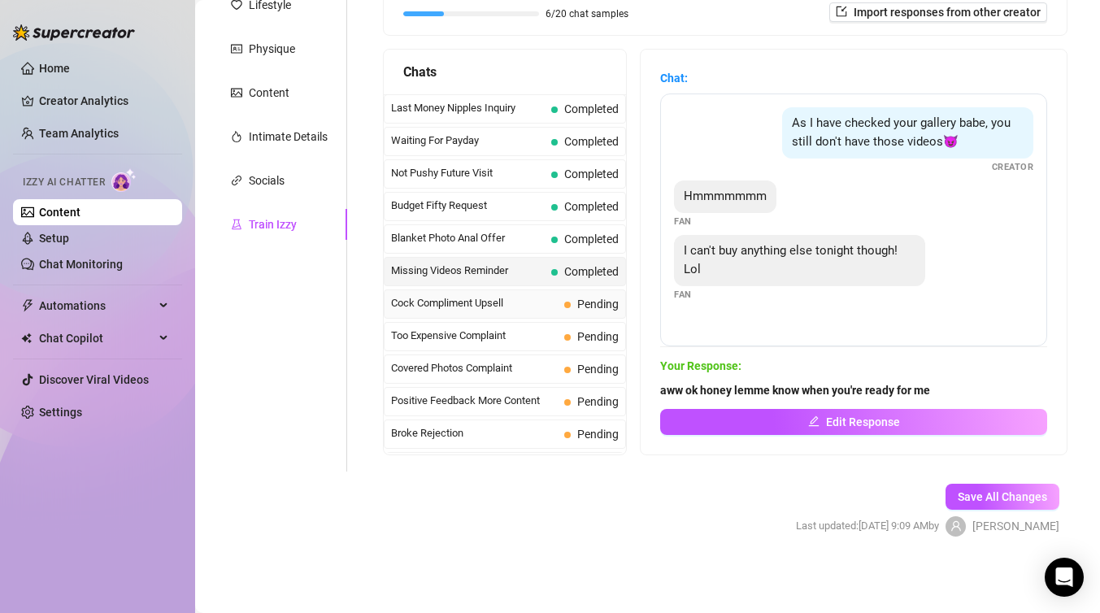
click at [538, 303] on span "Cock Compliment Upsell" at bounding box center [474, 303] width 167 height 16
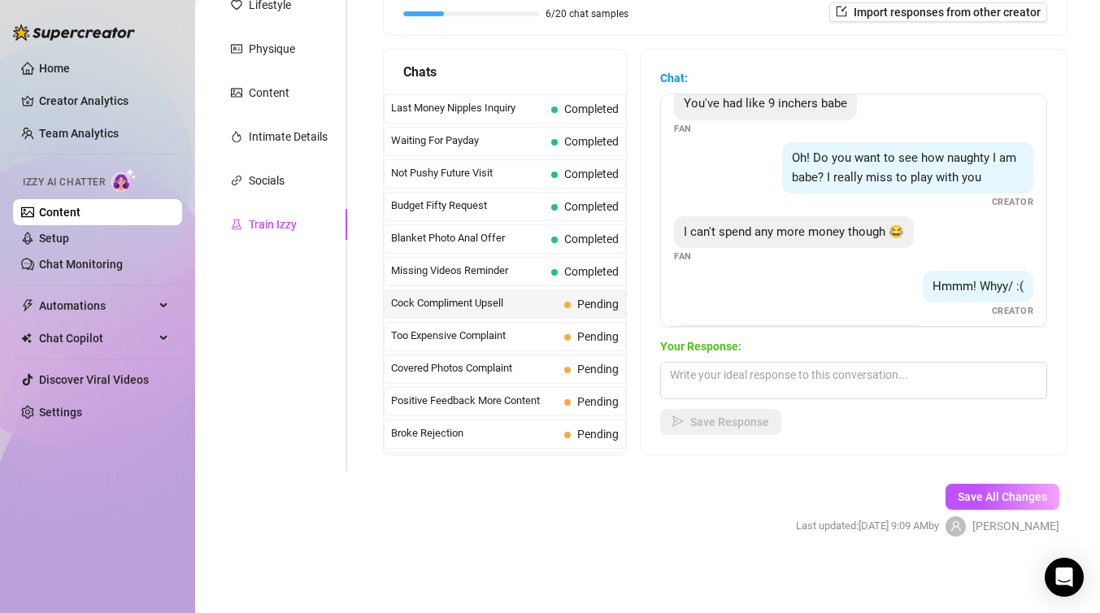
scroll to position [395, 0]
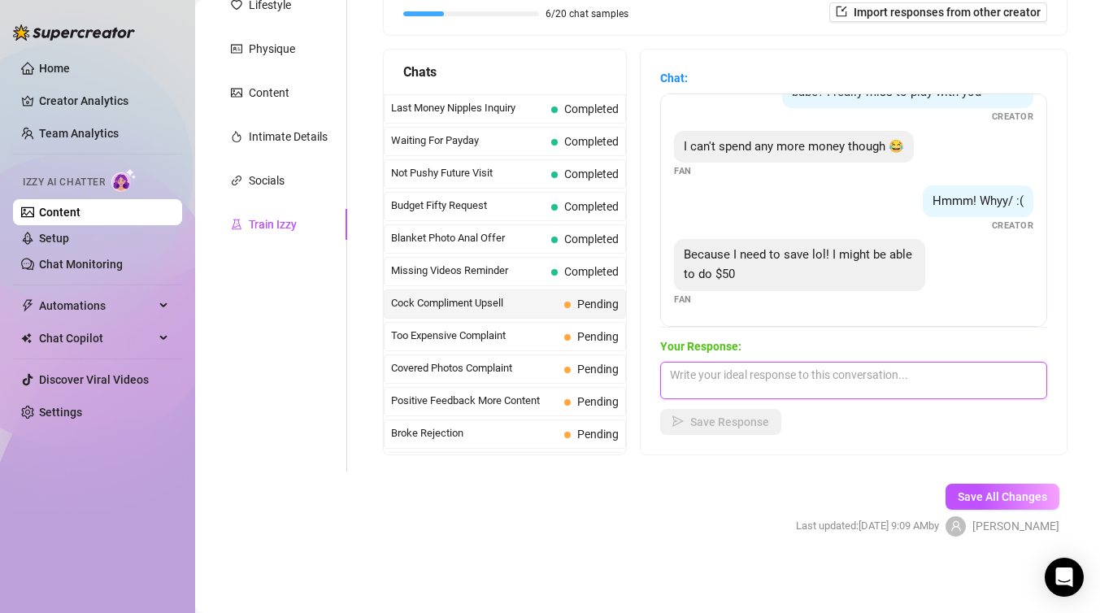
click at [764, 376] on textarea at bounding box center [853, 380] width 387 height 37
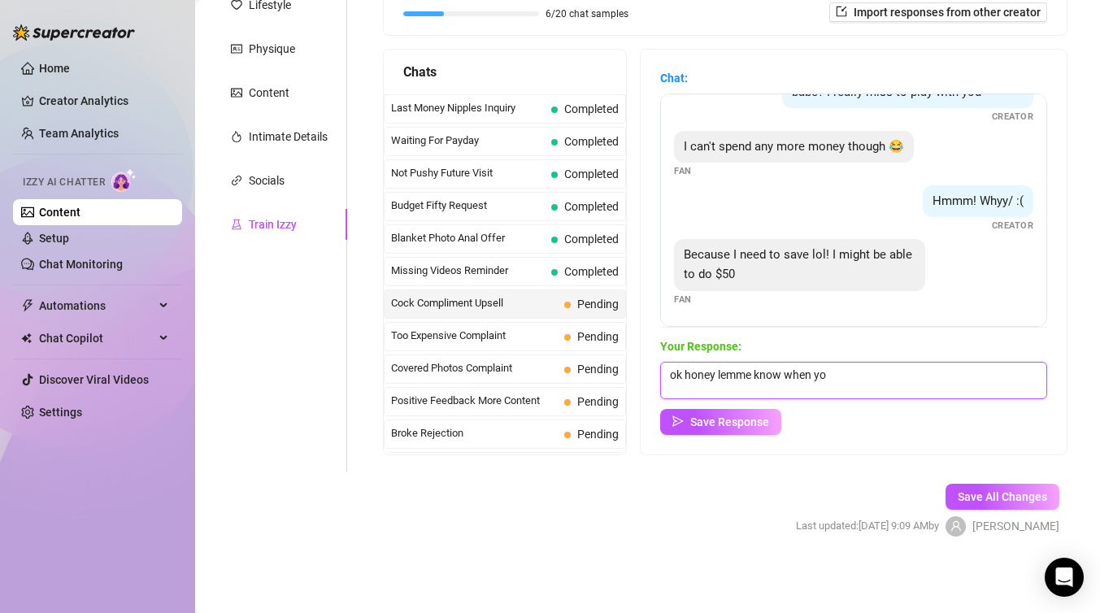
type textarea "ok honey lemme know when you"
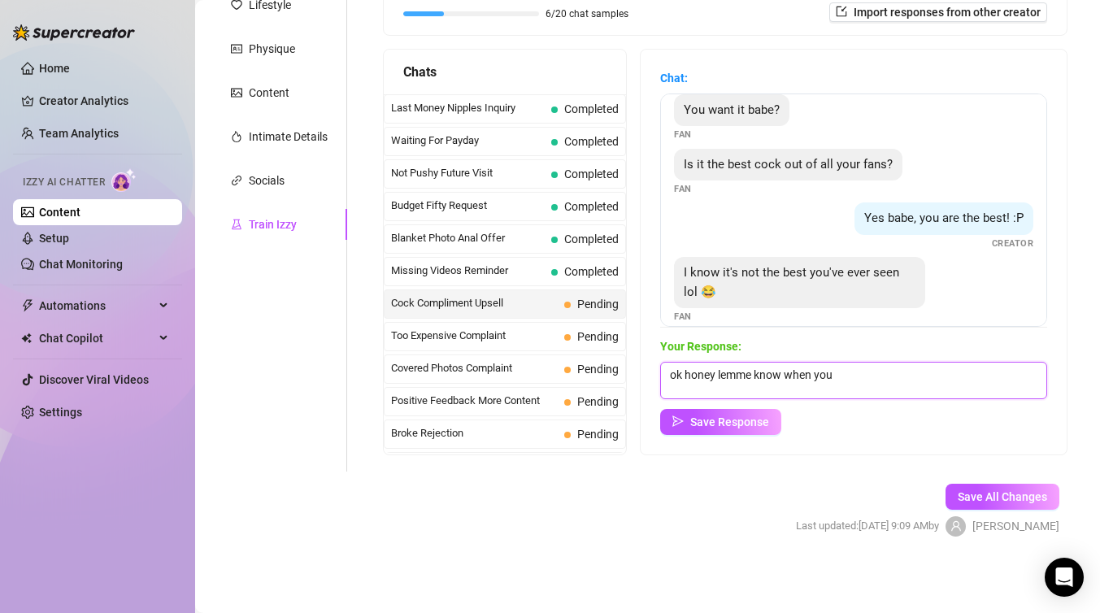
scroll to position [14, 0]
drag, startPoint x: 884, startPoint y: 382, endPoint x: 646, endPoint y: 372, distance: 238.5
click at [646, 372] on div "Chat: You want it babe? Fan Is it the best cock out of all your fans? Fan Yes b…" at bounding box center [854, 252] width 426 height 405
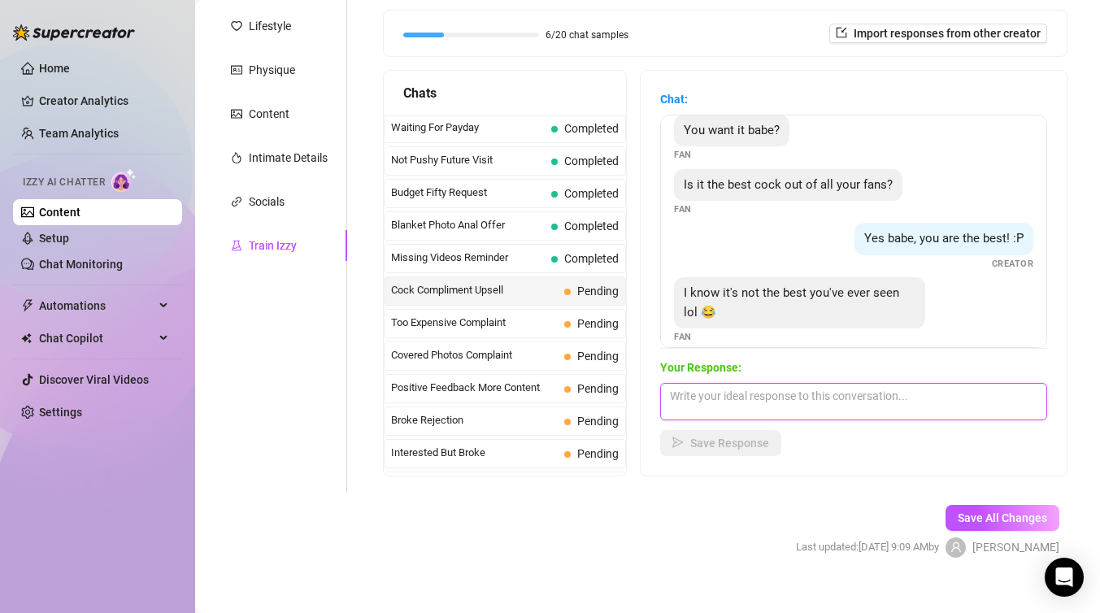
scroll to position [76, 0]
